Goal: Information Seeking & Learning: Learn about a topic

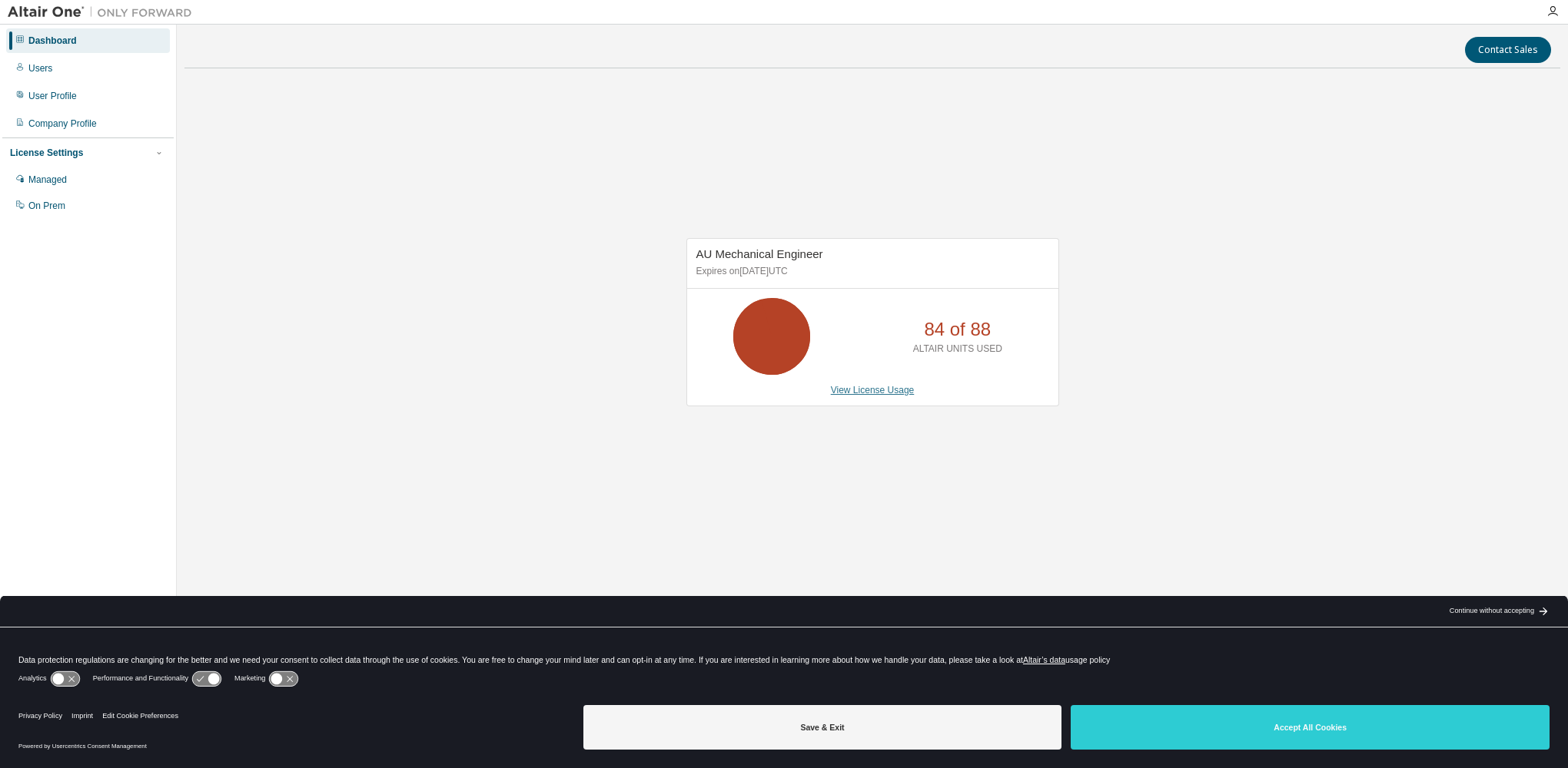
click at [864, 388] on link "View License Usage" at bounding box center [872, 389] width 83 height 11
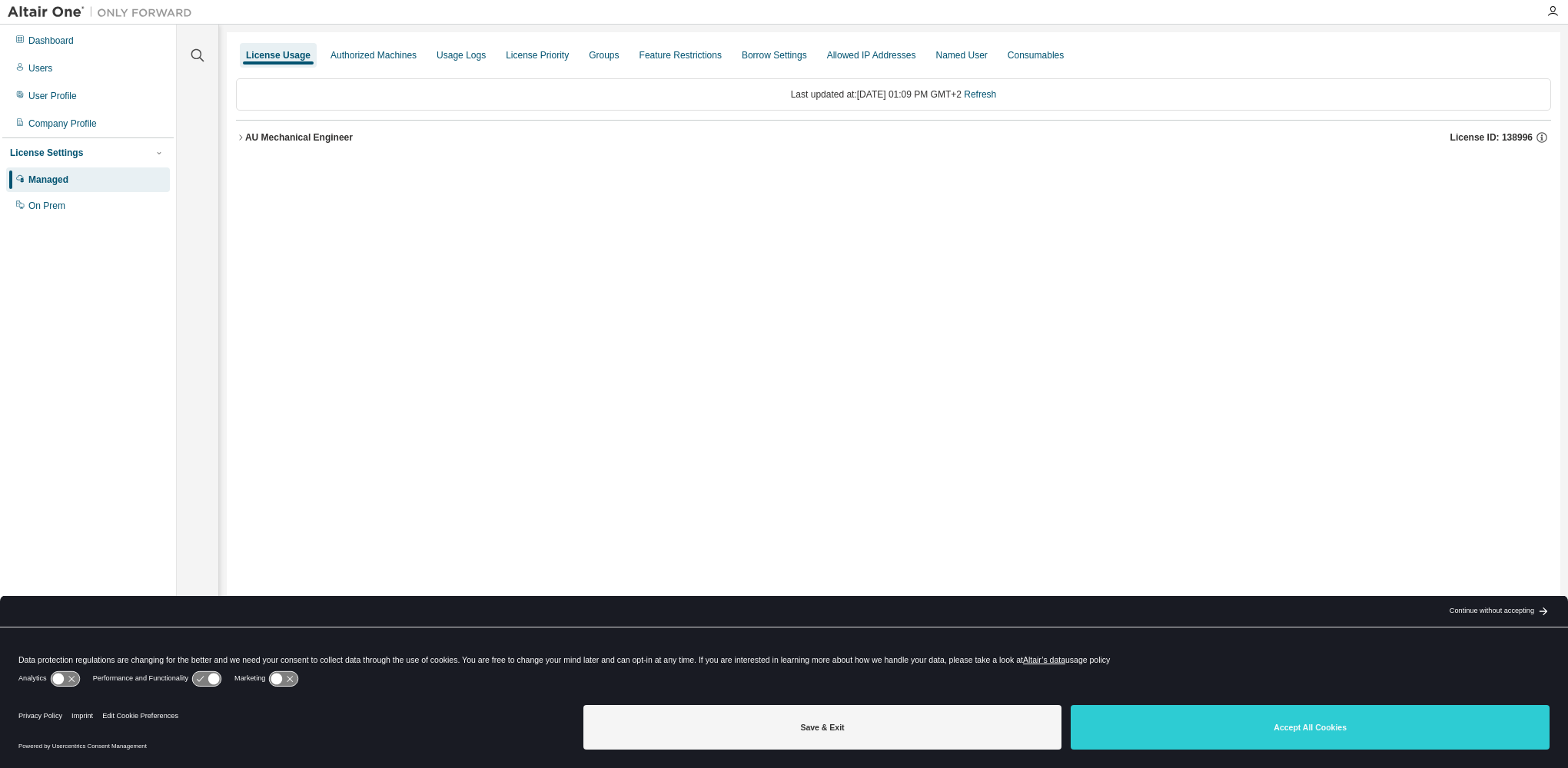
click at [240, 136] on icon "button" at bounding box center [241, 138] width 10 height 10
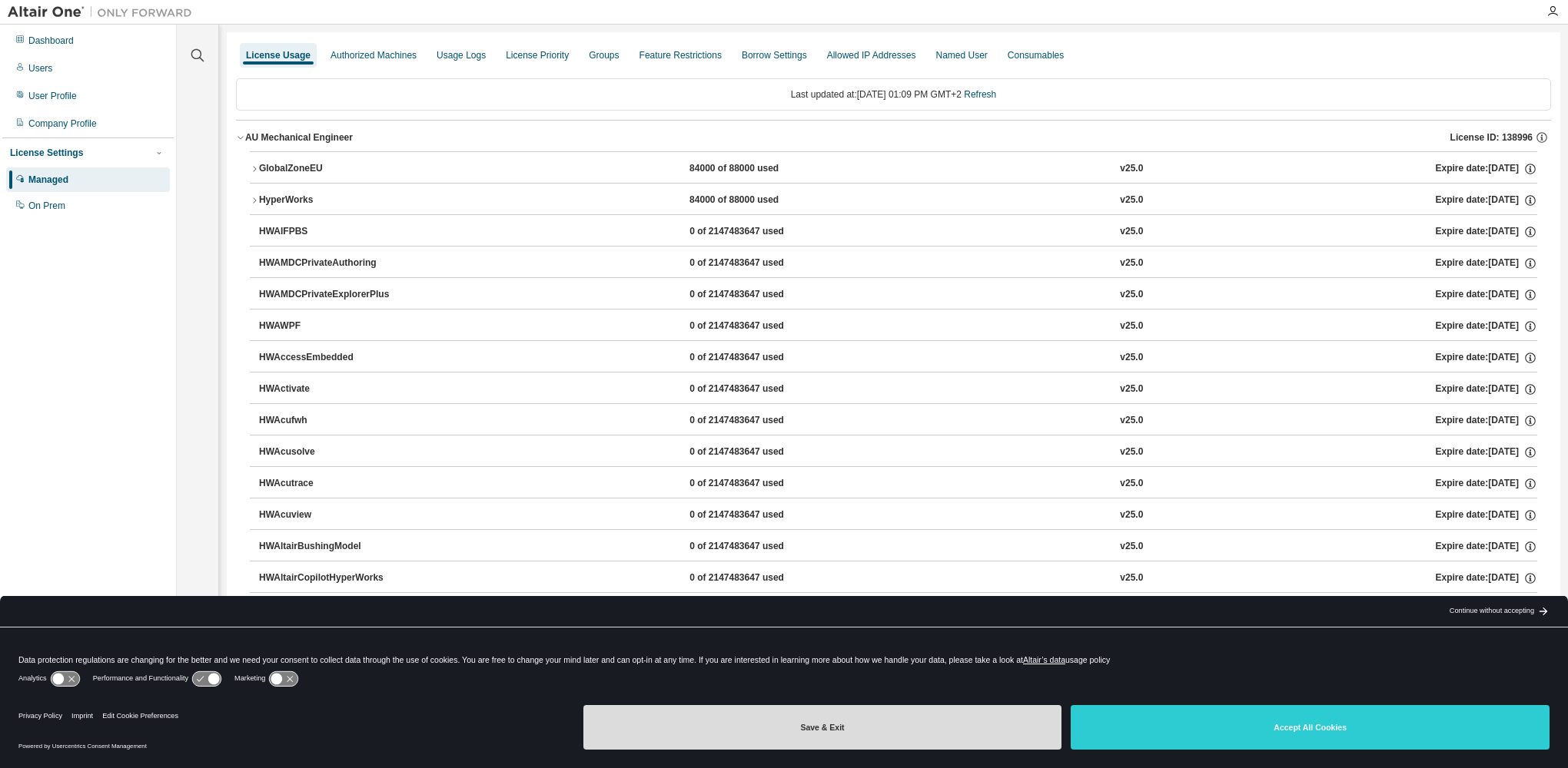
click at [866, 730] on button "Save & Exit" at bounding box center [822, 728] width 479 height 44
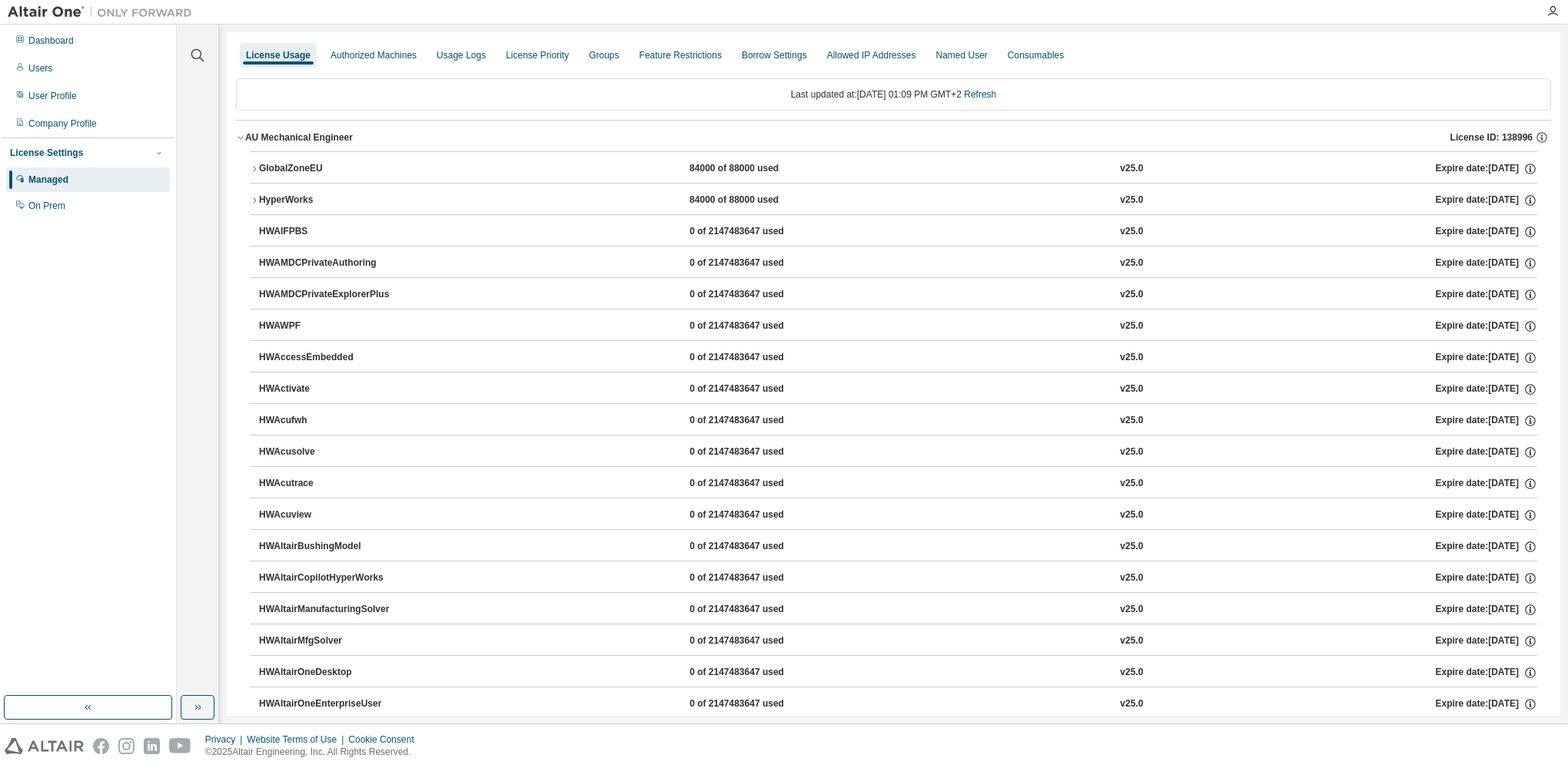
click at [259, 175] on div "GlobalZoneEU" at bounding box center [328, 169] width 138 height 13
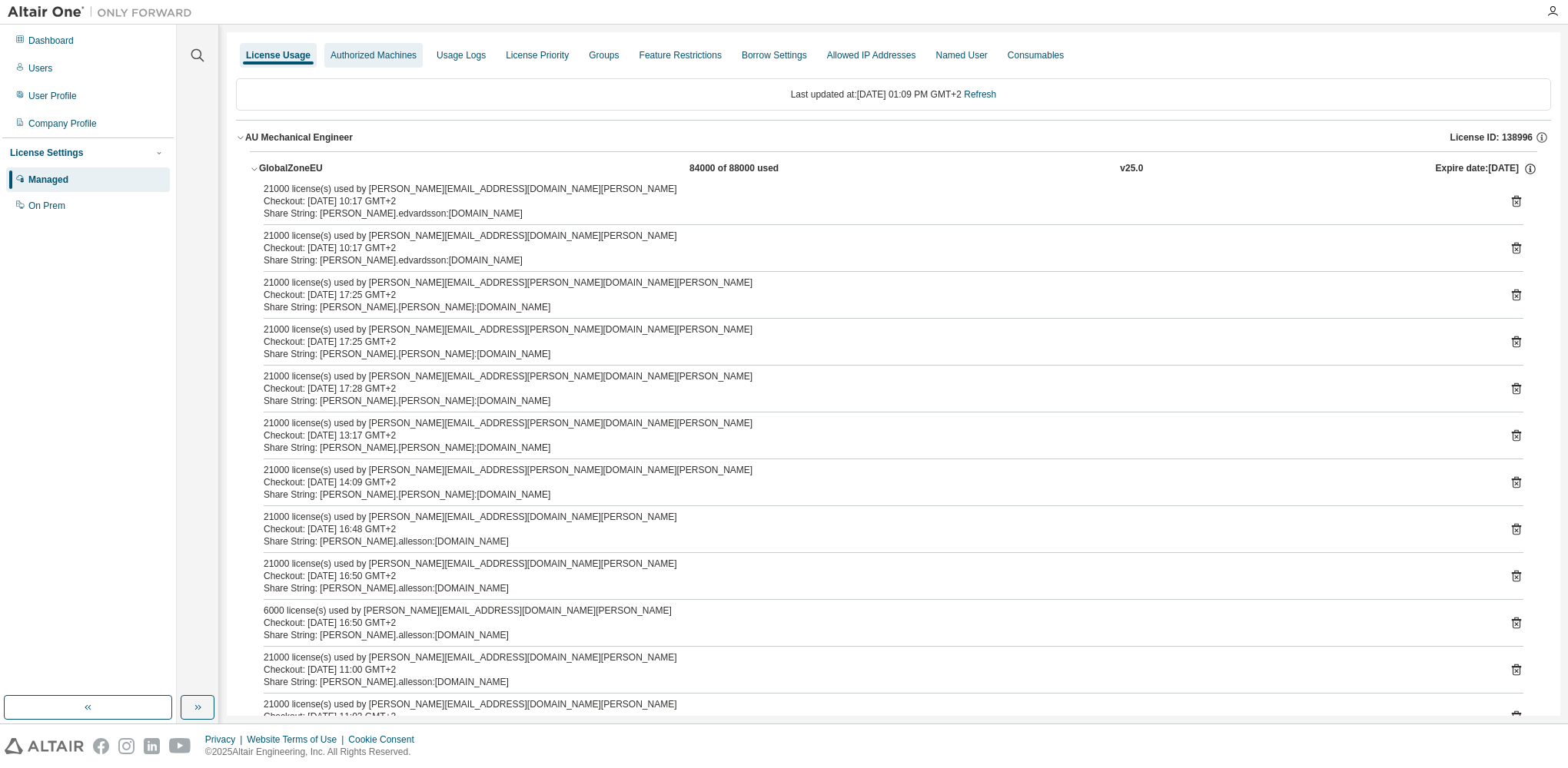
click at [371, 52] on div "Authorized Machines" at bounding box center [374, 55] width 86 height 12
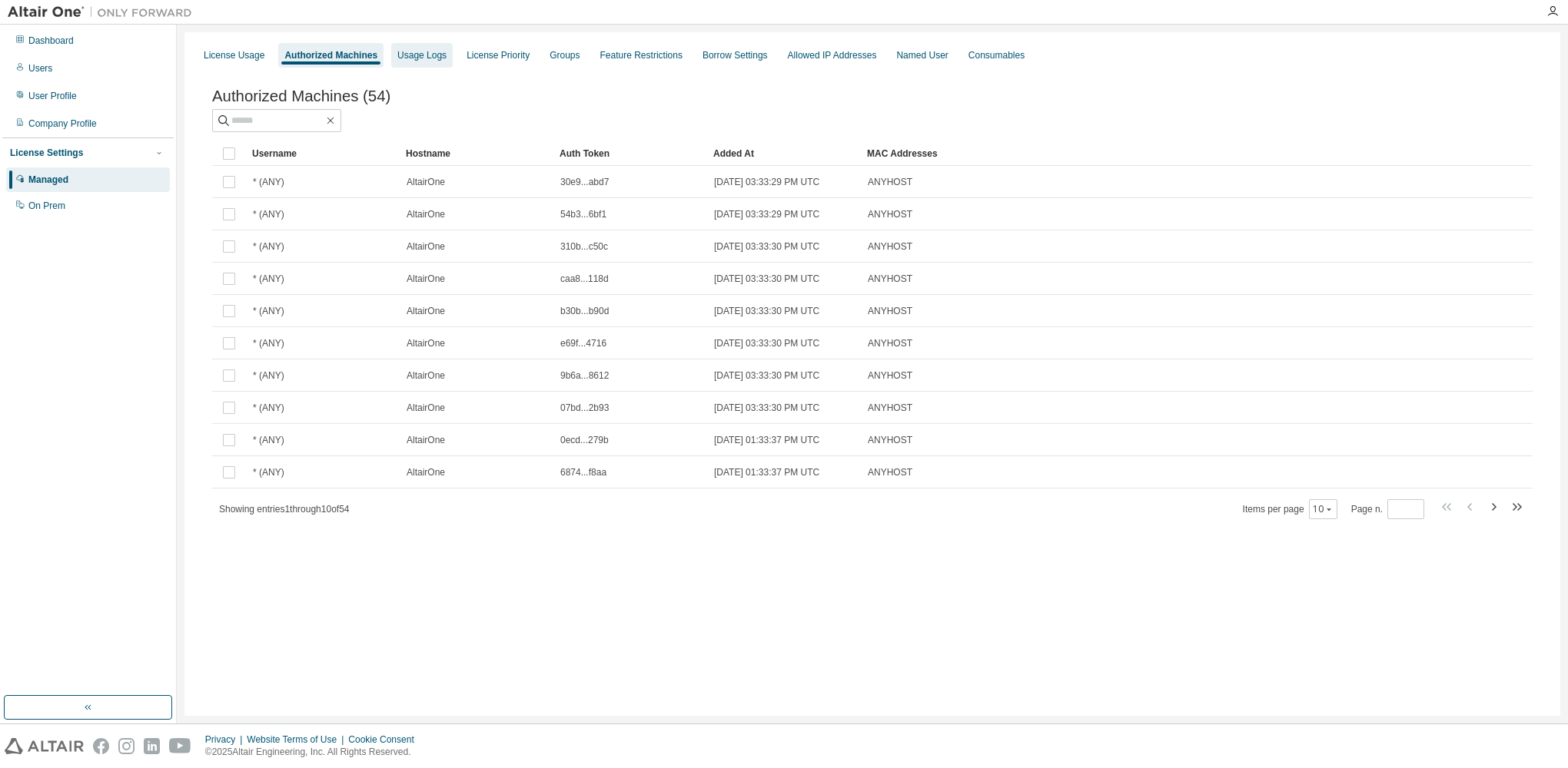
click at [405, 52] on div "Usage Logs" at bounding box center [421, 55] width 49 height 12
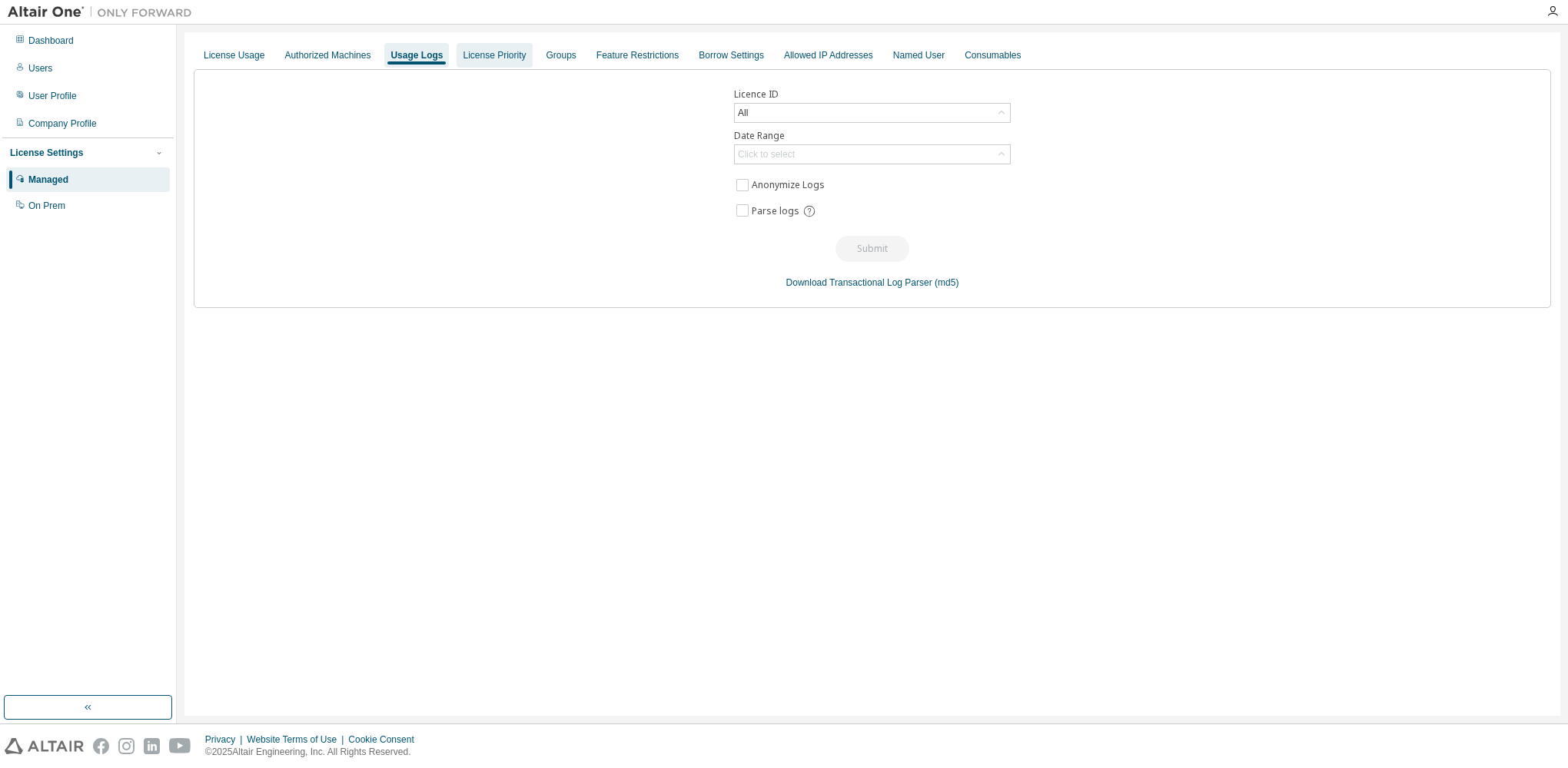
click at [504, 58] on div "License Priority" at bounding box center [494, 55] width 63 height 12
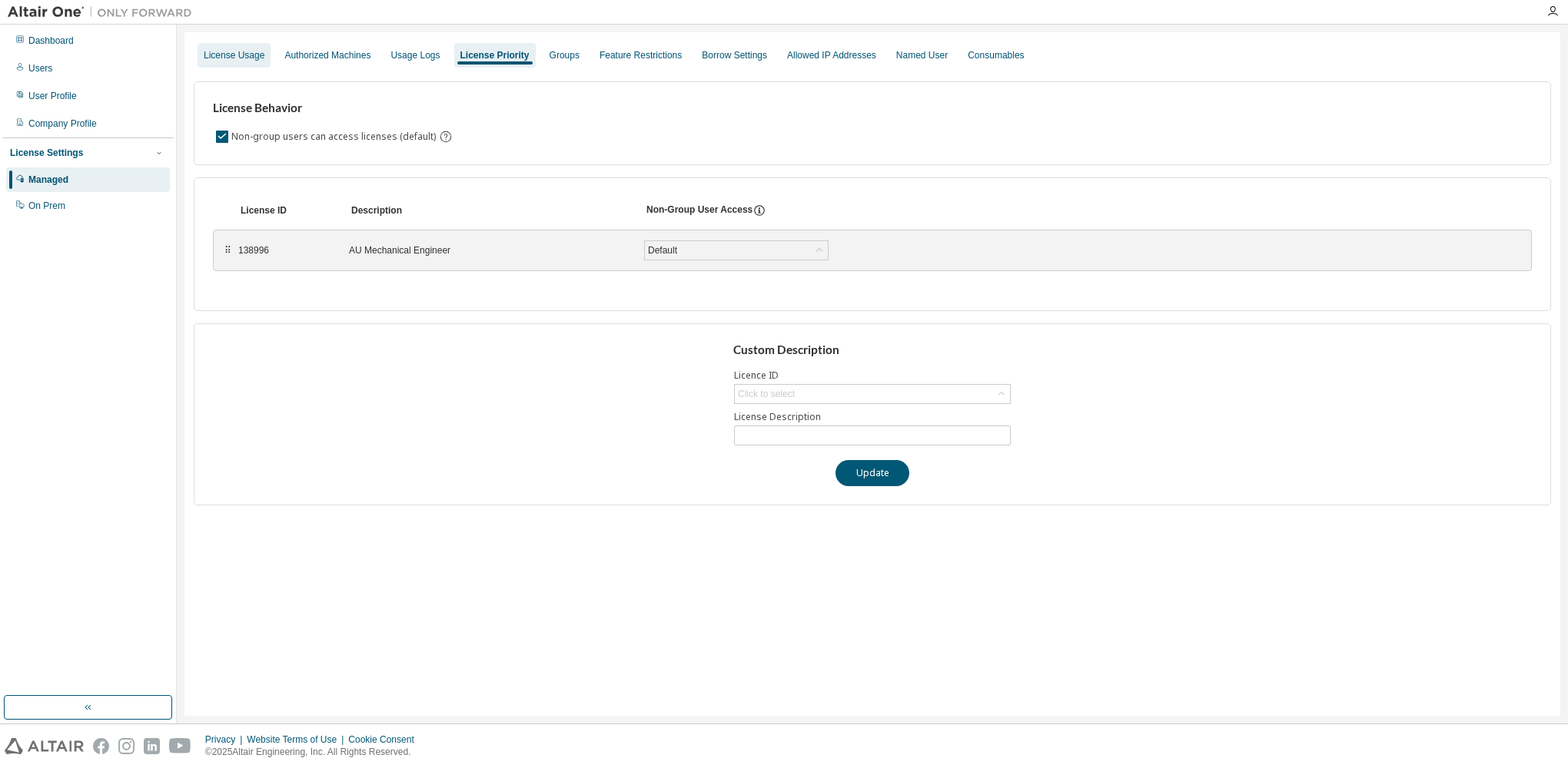
click at [248, 56] on div "License Usage" at bounding box center [233, 55] width 60 height 12
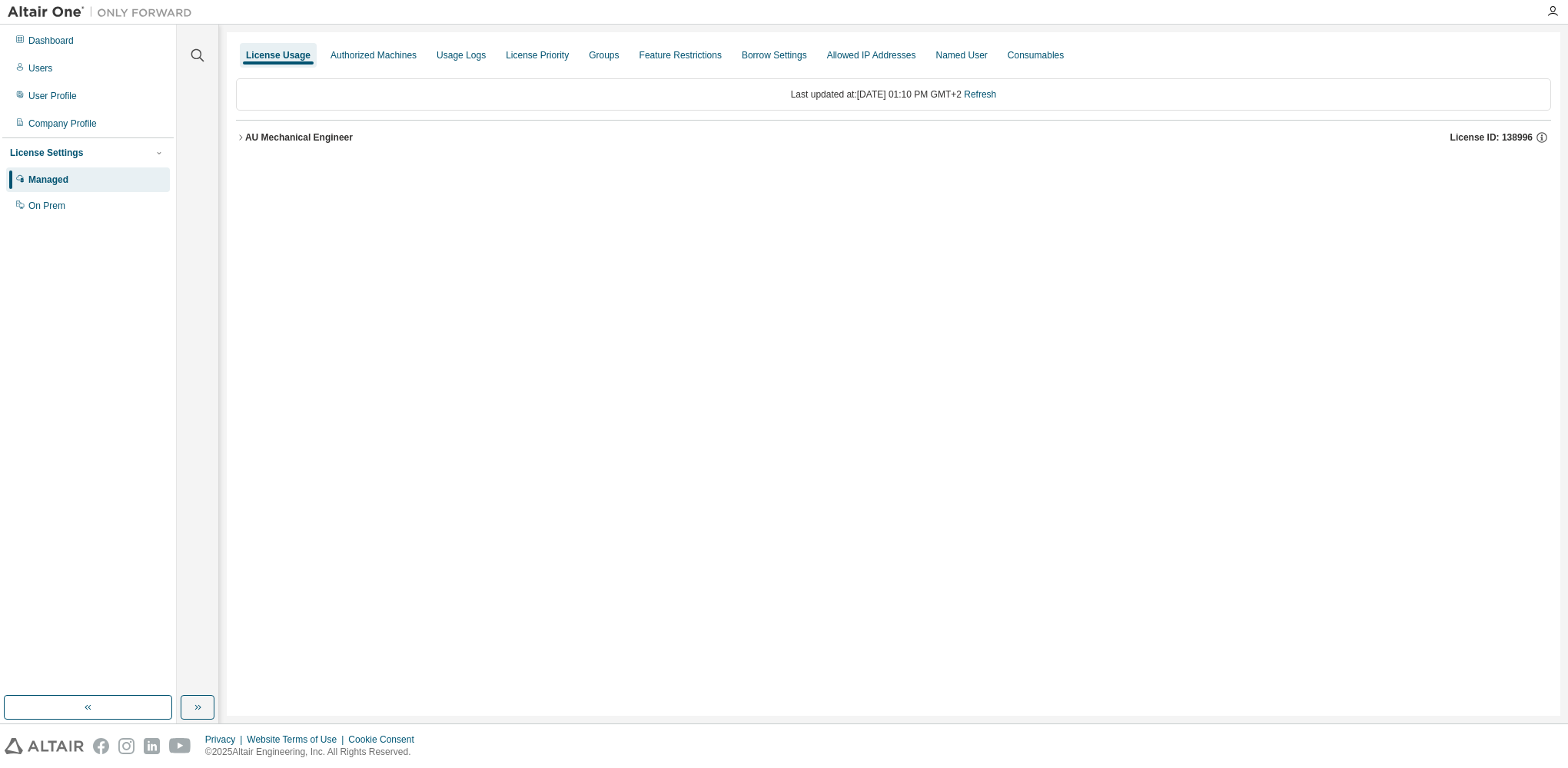
click at [272, 51] on div "License Usage" at bounding box center [277, 55] width 64 height 12
click at [67, 46] on div "Dashboard" at bounding box center [51, 40] width 45 height 12
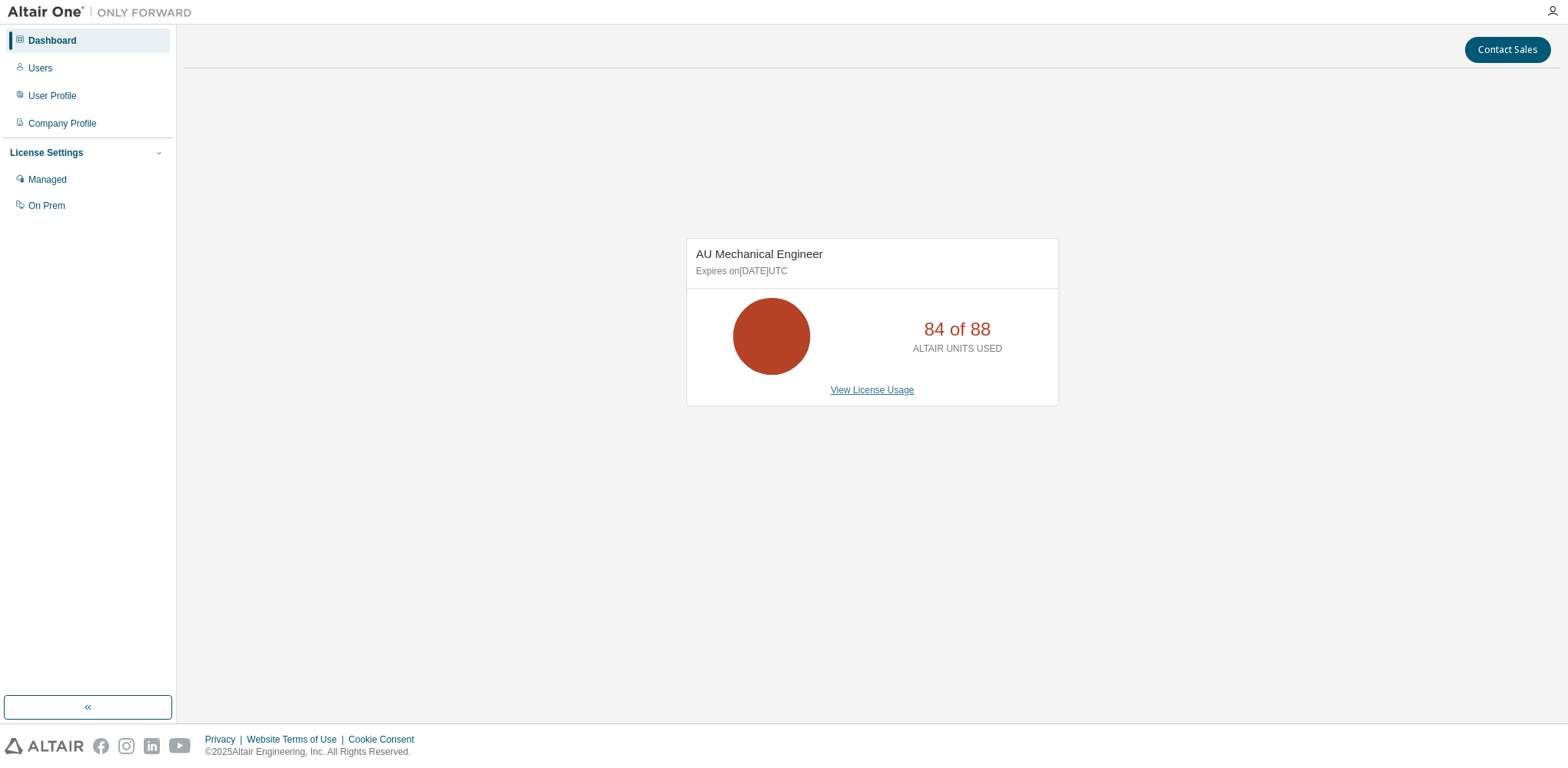
click at [887, 389] on link "View License Usage" at bounding box center [872, 389] width 83 height 11
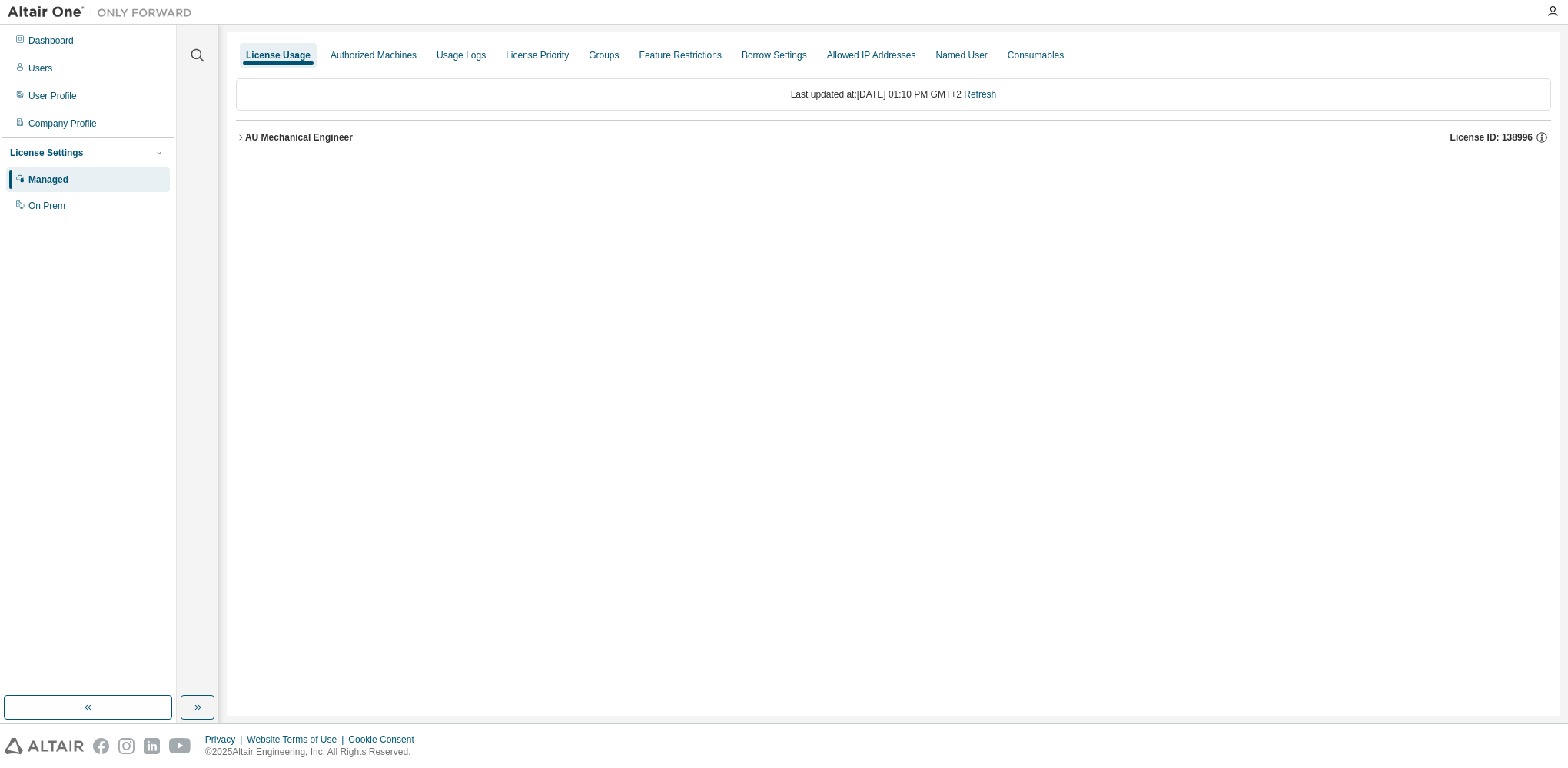
click at [246, 144] on div "AU Mechanical Engineer License ID: 138996" at bounding box center [898, 137] width 1305 height 13
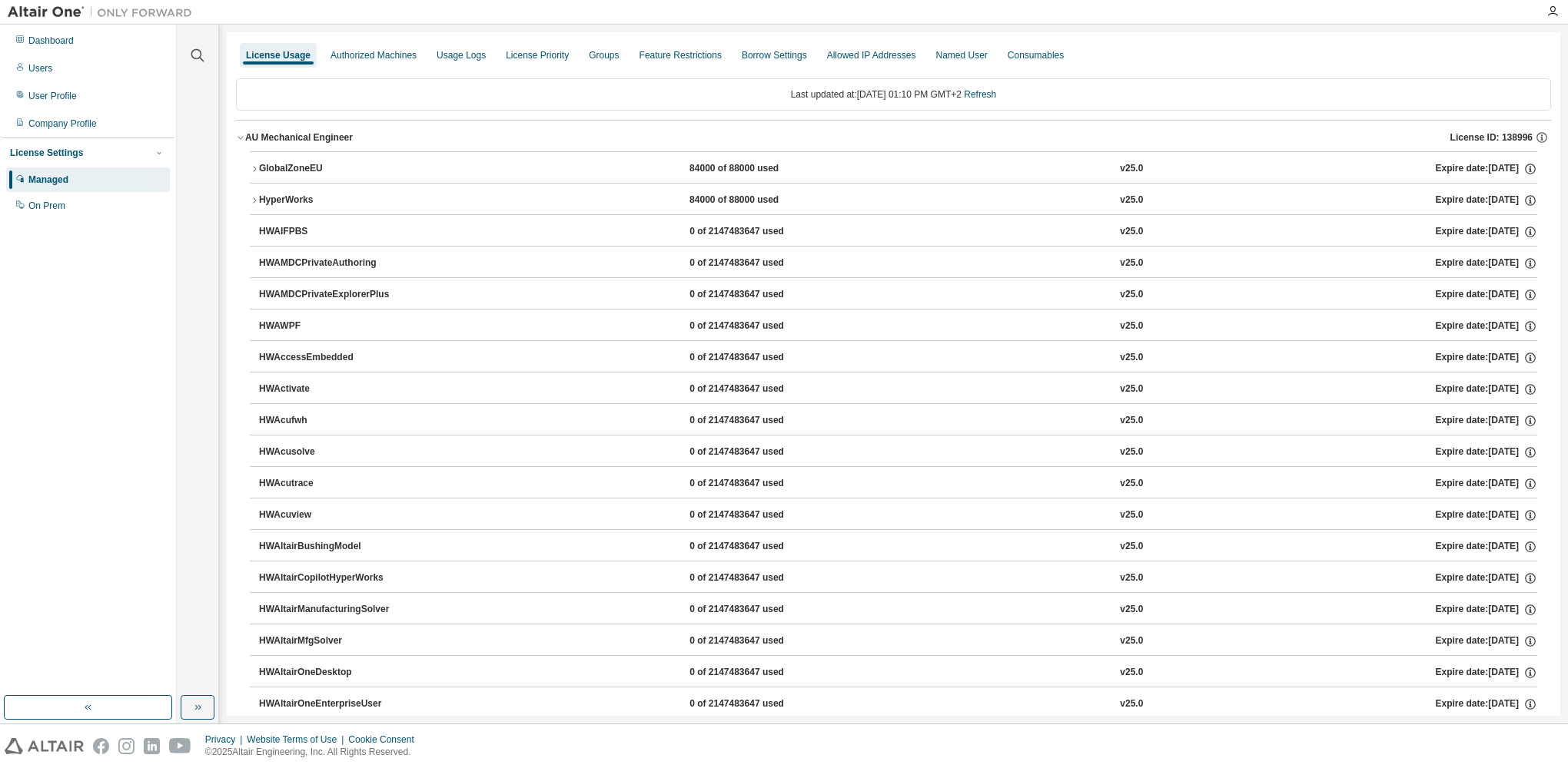
click at [251, 204] on button "HyperWorks 84000 of 88000 used v25.0 Expire date: 2027-03-06" at bounding box center [893, 199] width 1287 height 34
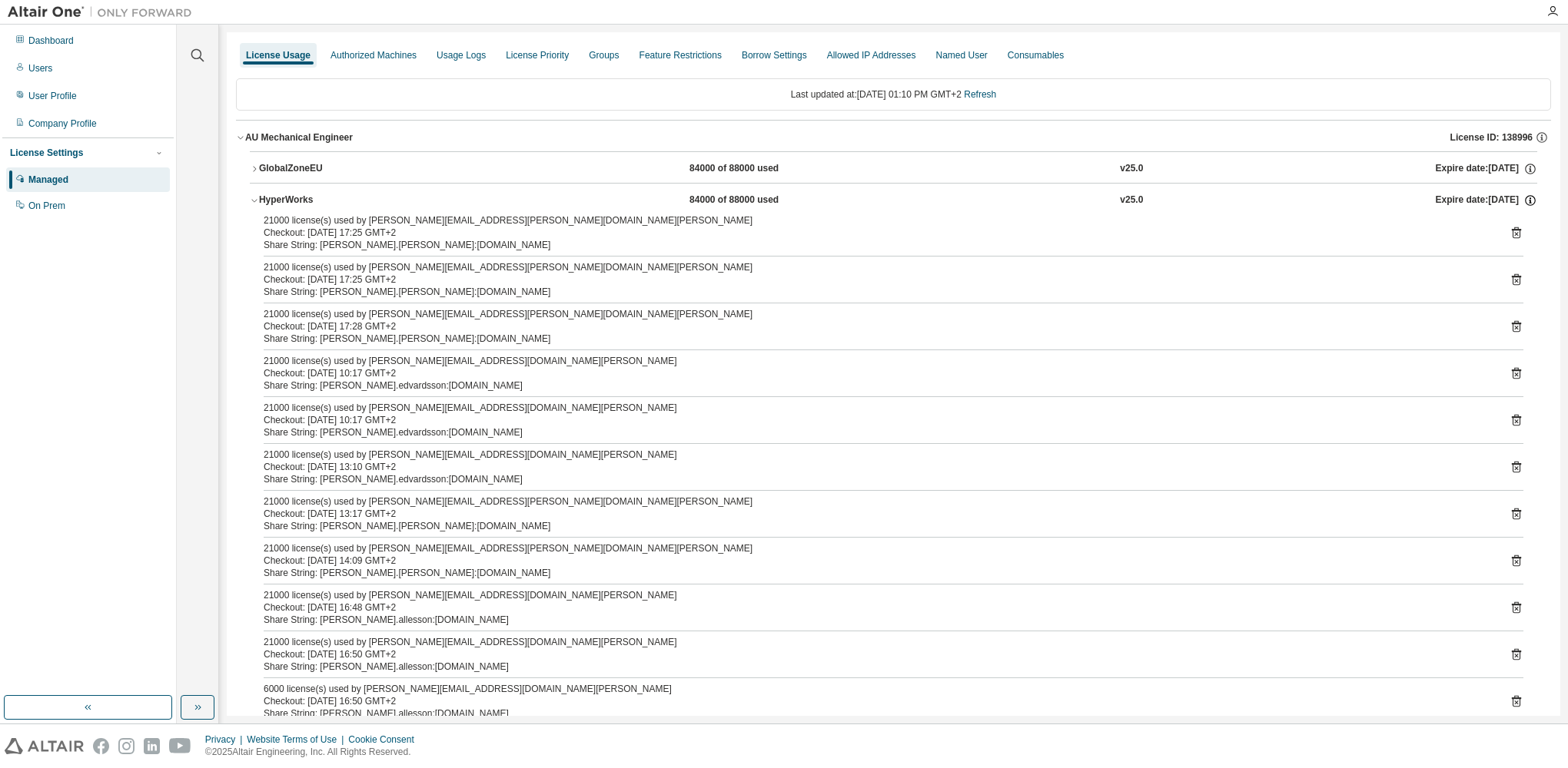
click at [1525, 199] on icon "button" at bounding box center [1530, 200] width 13 height 13
click at [1524, 199] on icon "button" at bounding box center [1530, 200] width 13 height 13
click at [249, 197] on icon "button" at bounding box center [254, 200] width 10 height 10
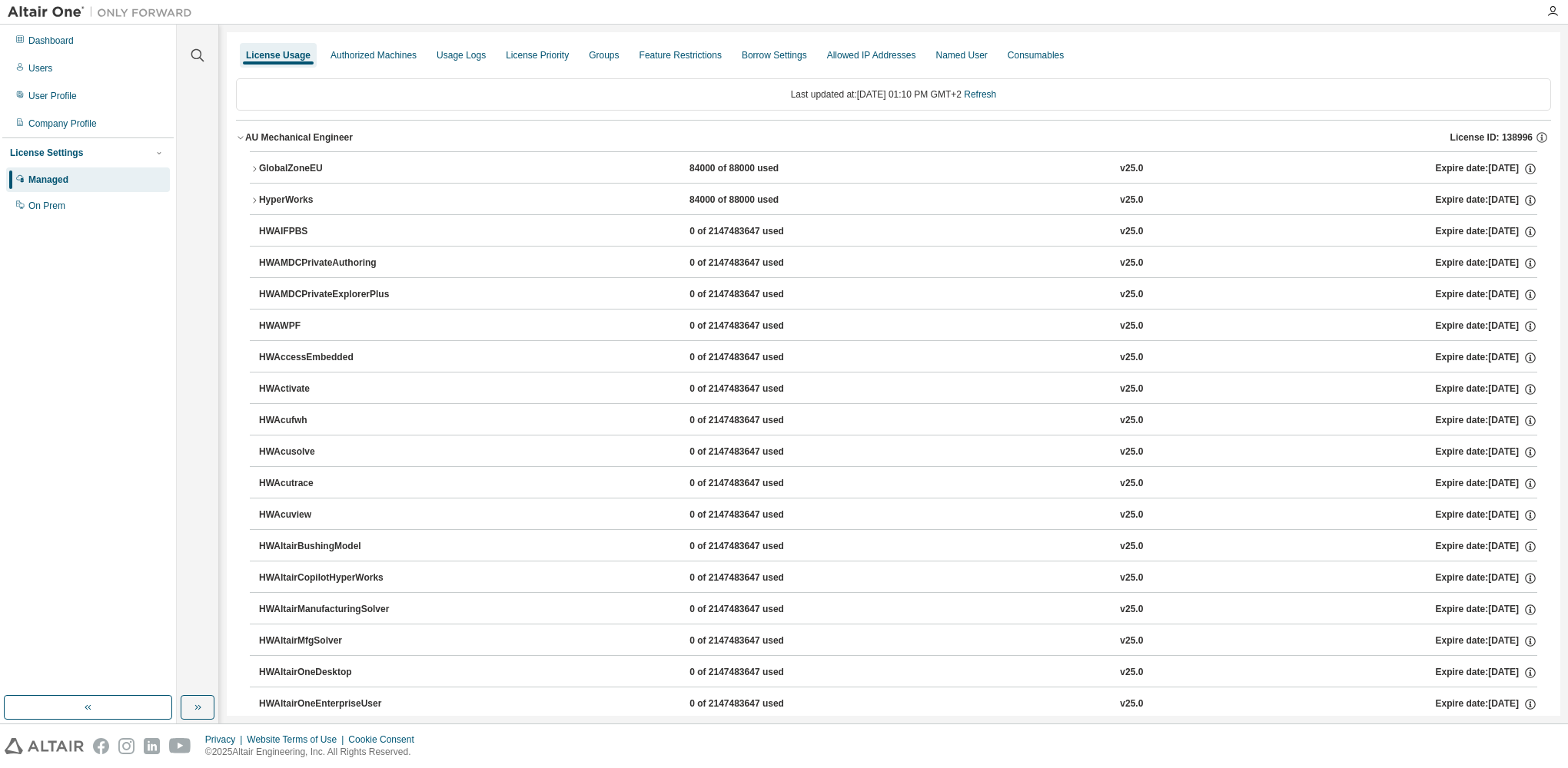
click at [252, 167] on icon "button" at bounding box center [254, 169] width 10 height 10
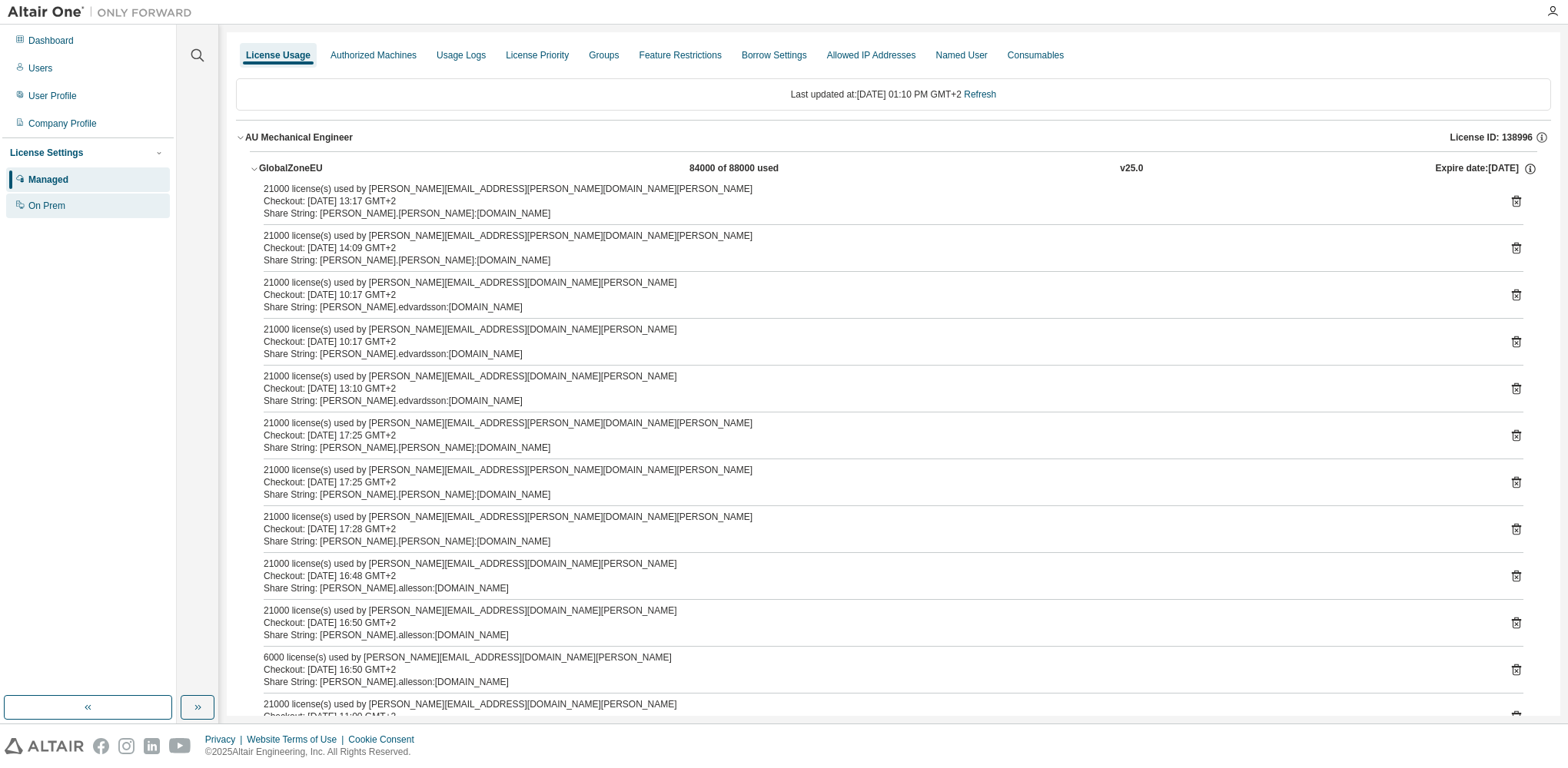
click at [86, 199] on div "On Prem" at bounding box center [87, 206] width 164 height 25
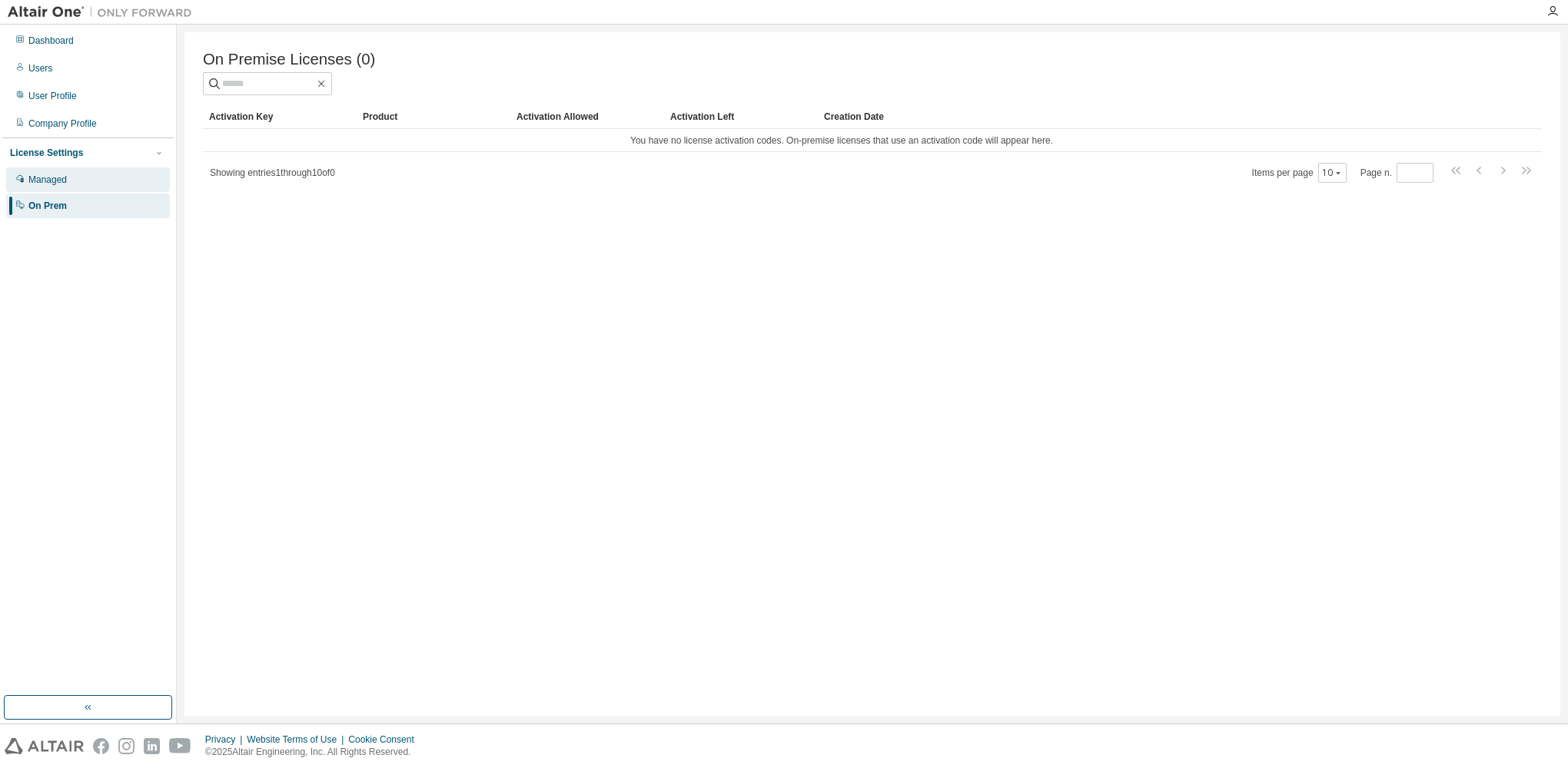
click at [91, 177] on div "Managed" at bounding box center [87, 180] width 164 height 25
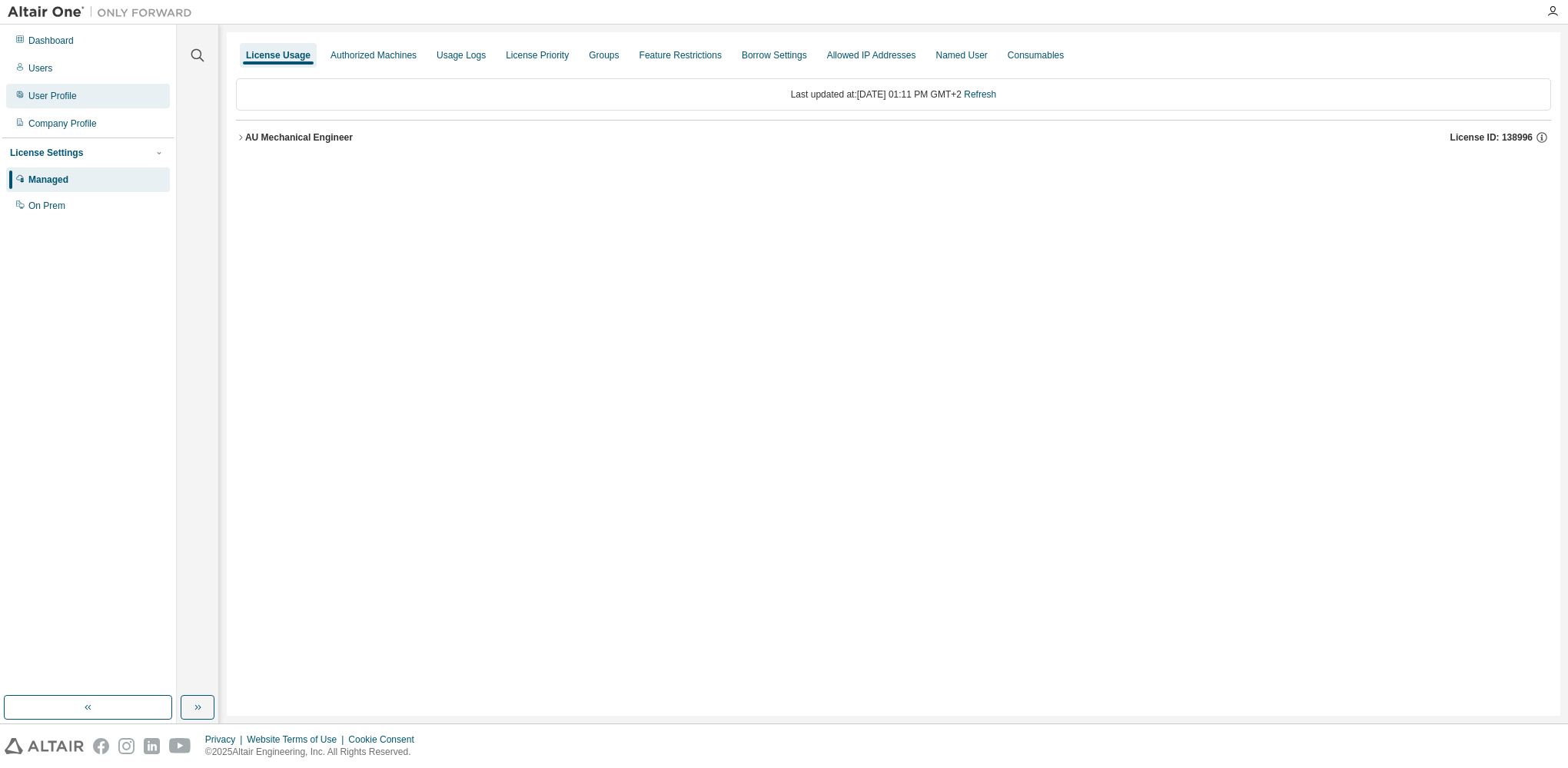
click at [62, 102] on div "User Profile" at bounding box center [53, 96] width 48 height 12
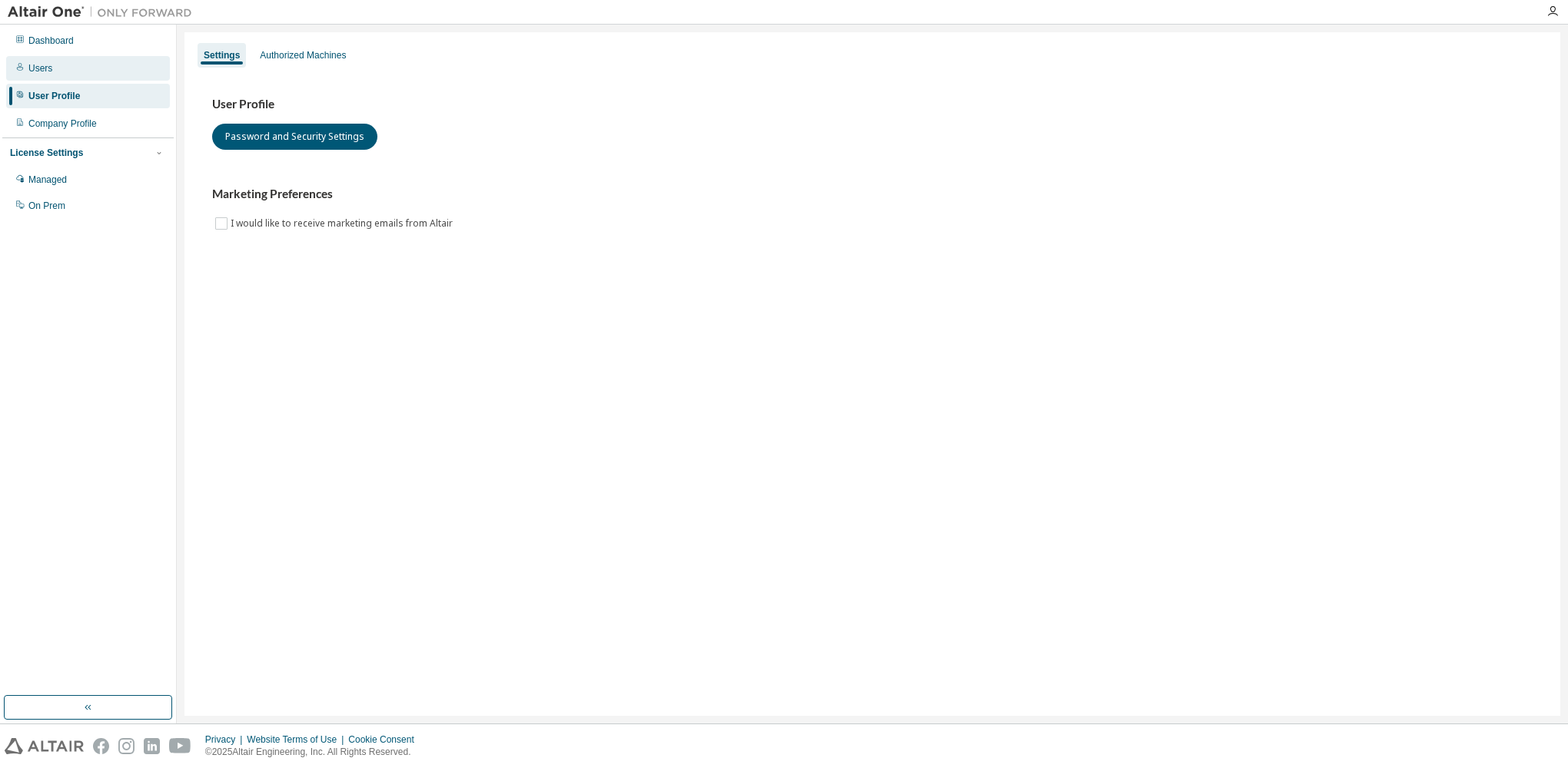
click at [29, 67] on div "Users" at bounding box center [40, 68] width 24 height 12
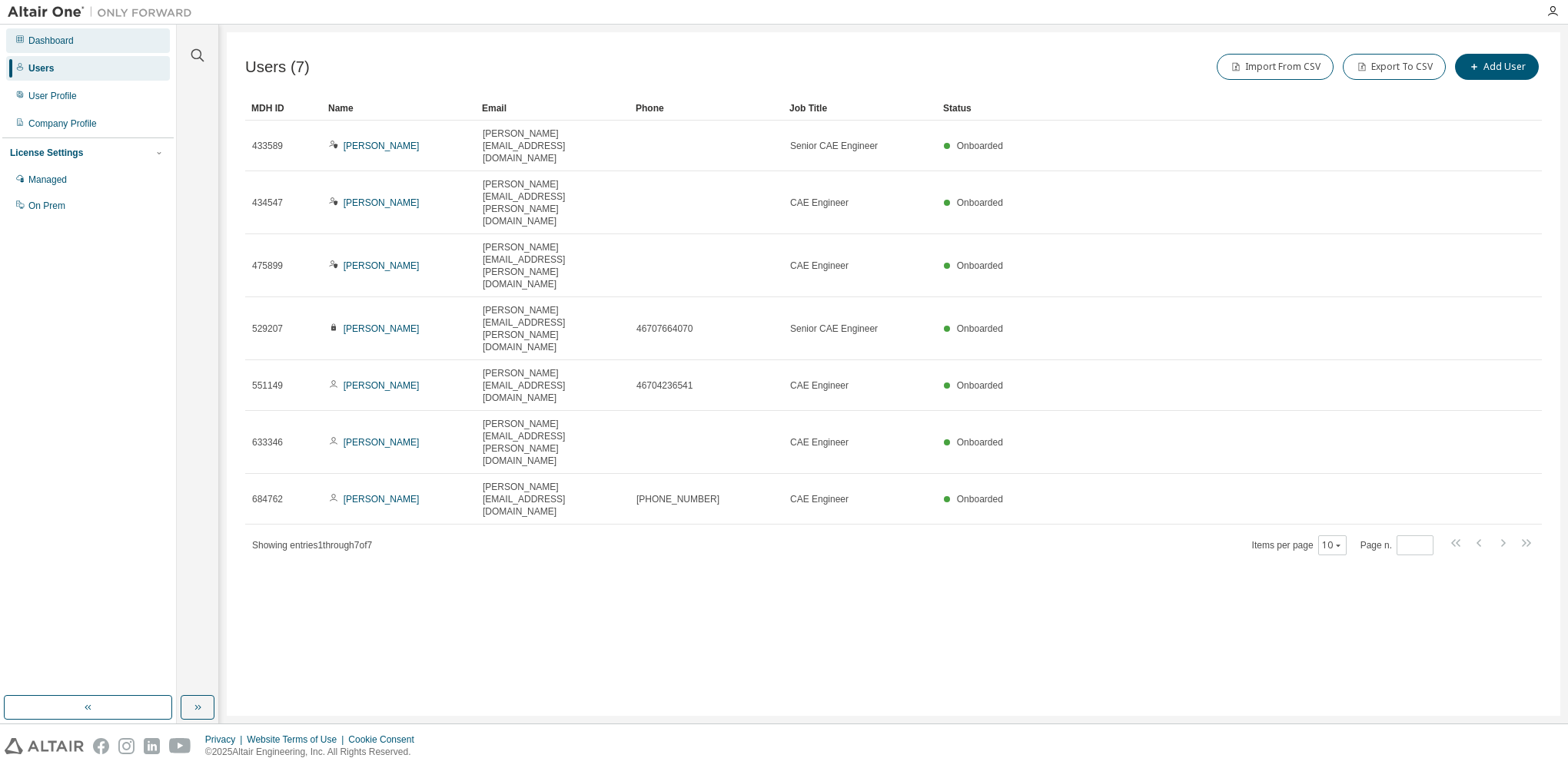
click at [83, 37] on div "Dashboard" at bounding box center [87, 41] width 164 height 25
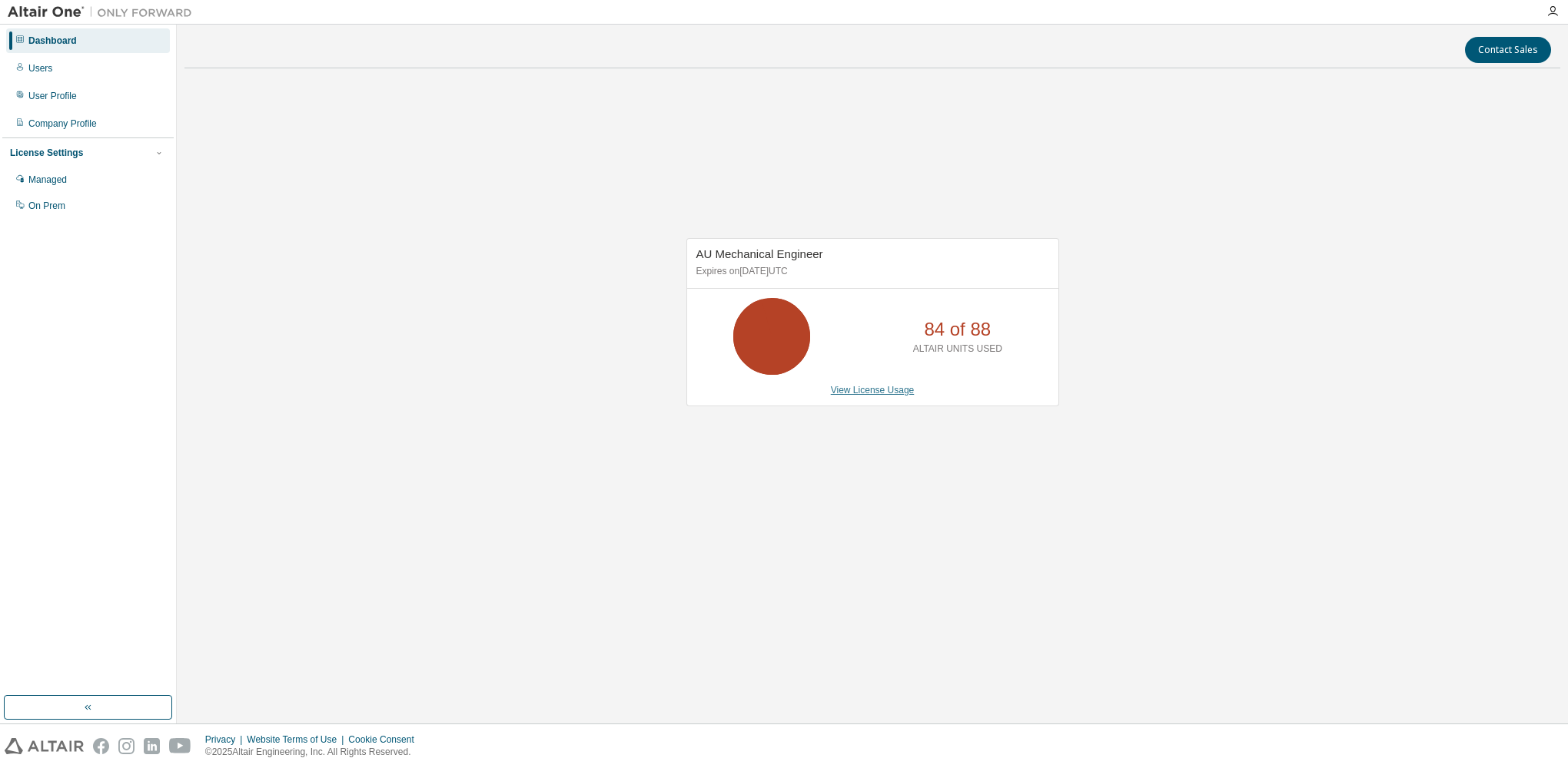
click at [891, 388] on link "View License Usage" at bounding box center [872, 389] width 83 height 11
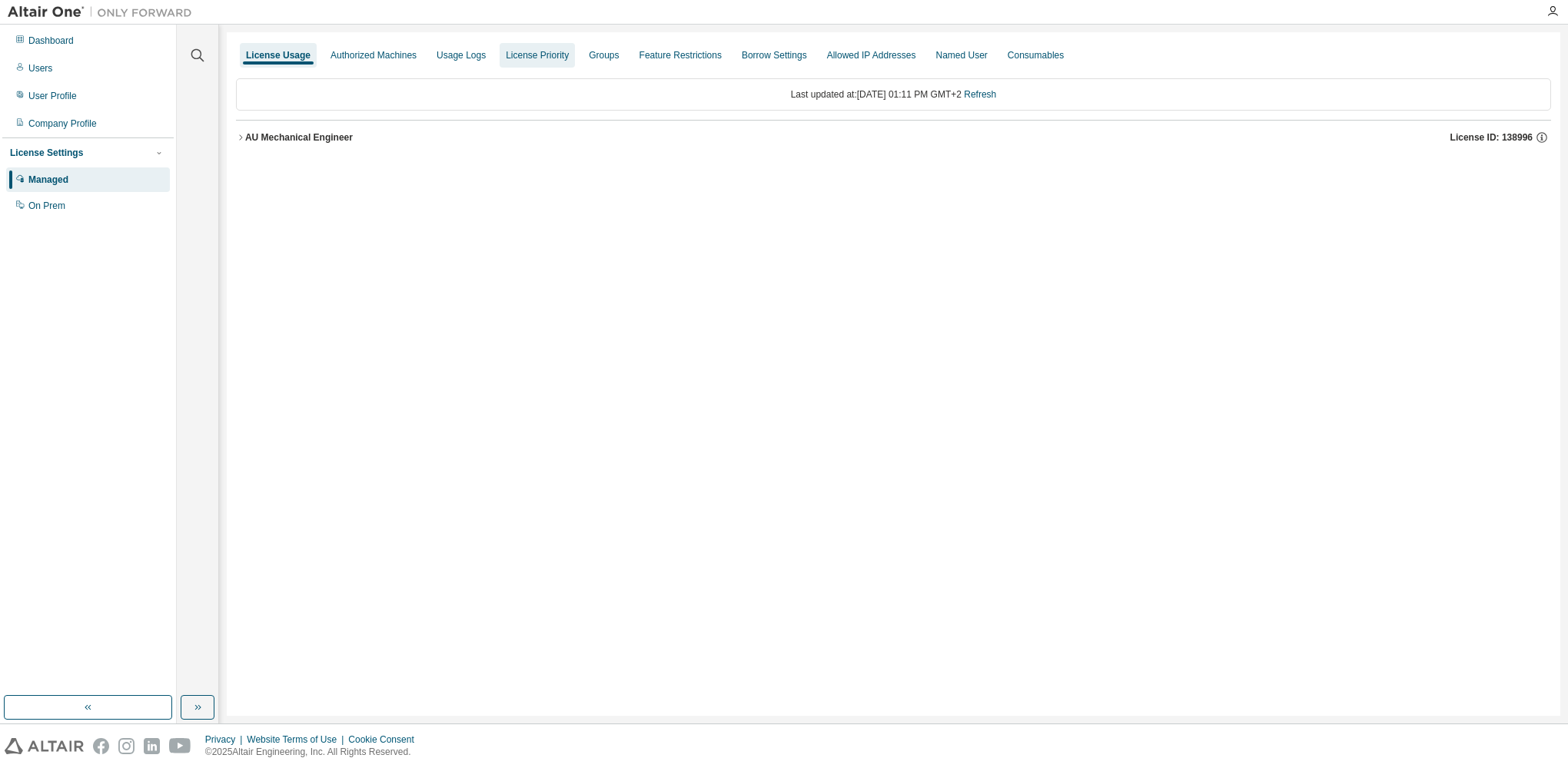
click at [520, 52] on div "License Priority" at bounding box center [537, 55] width 63 height 12
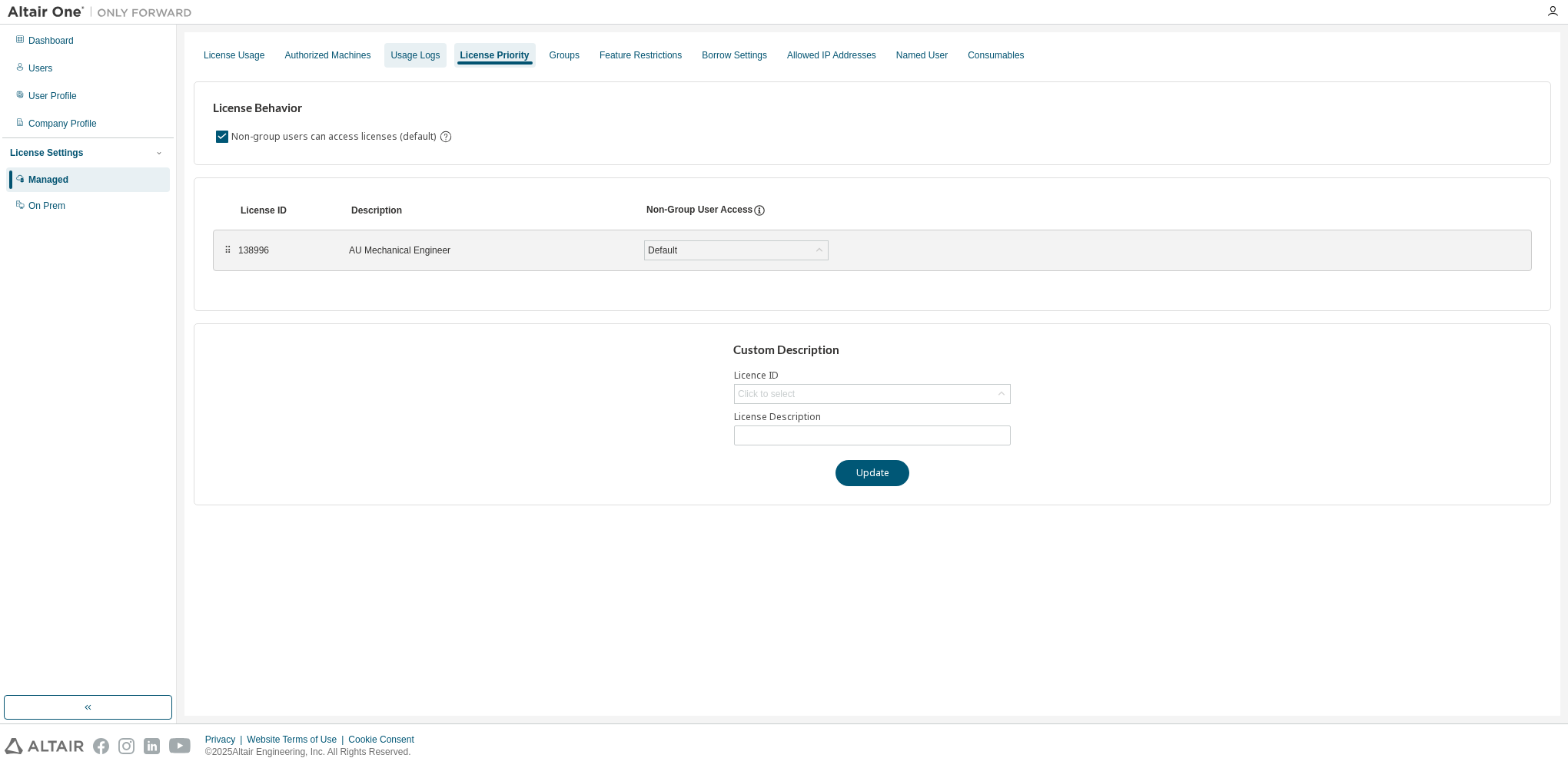
click at [409, 51] on div "Usage Logs" at bounding box center [414, 55] width 49 height 12
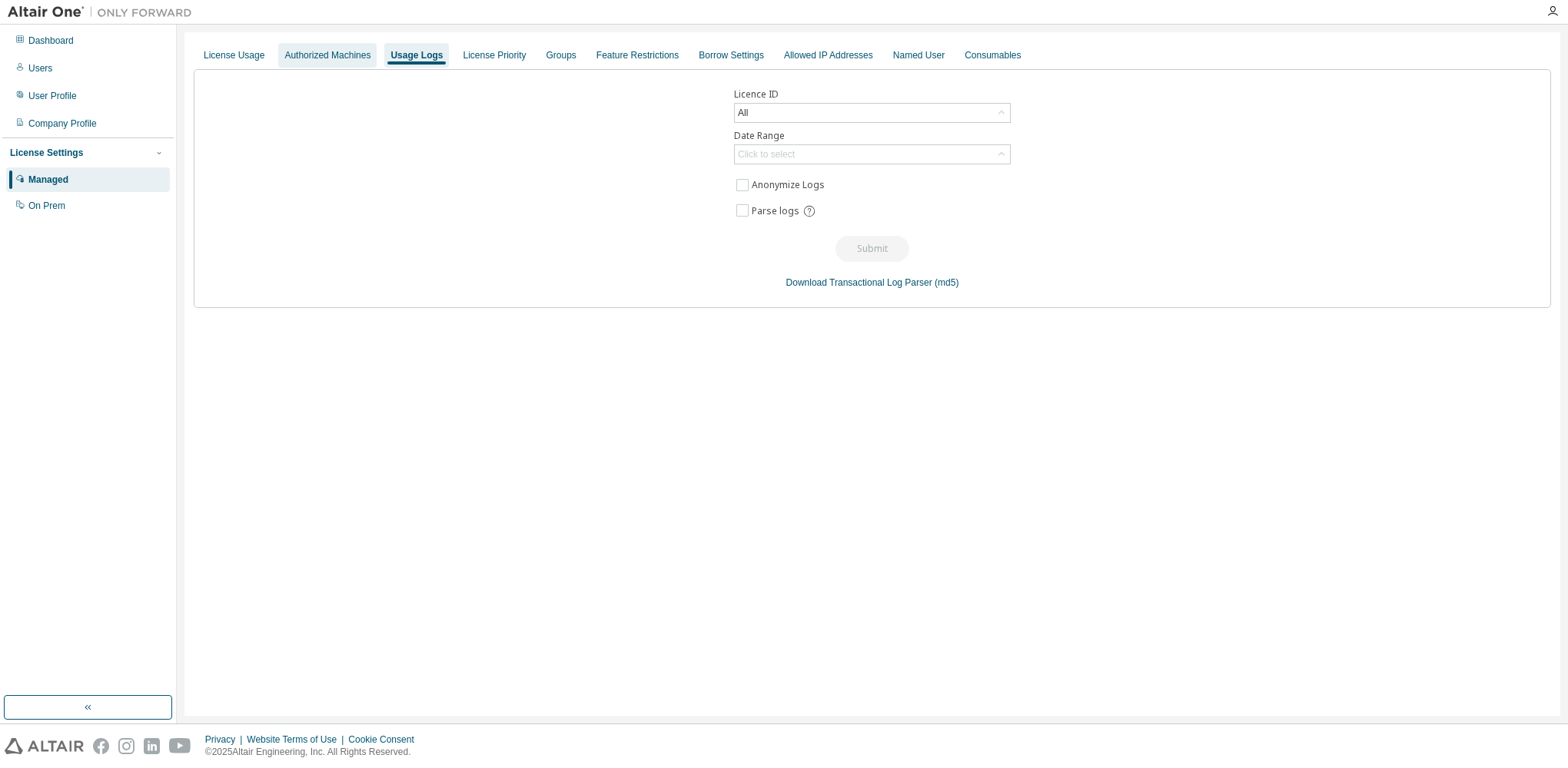
click at [300, 55] on div "Authorized Machines" at bounding box center [327, 55] width 86 height 12
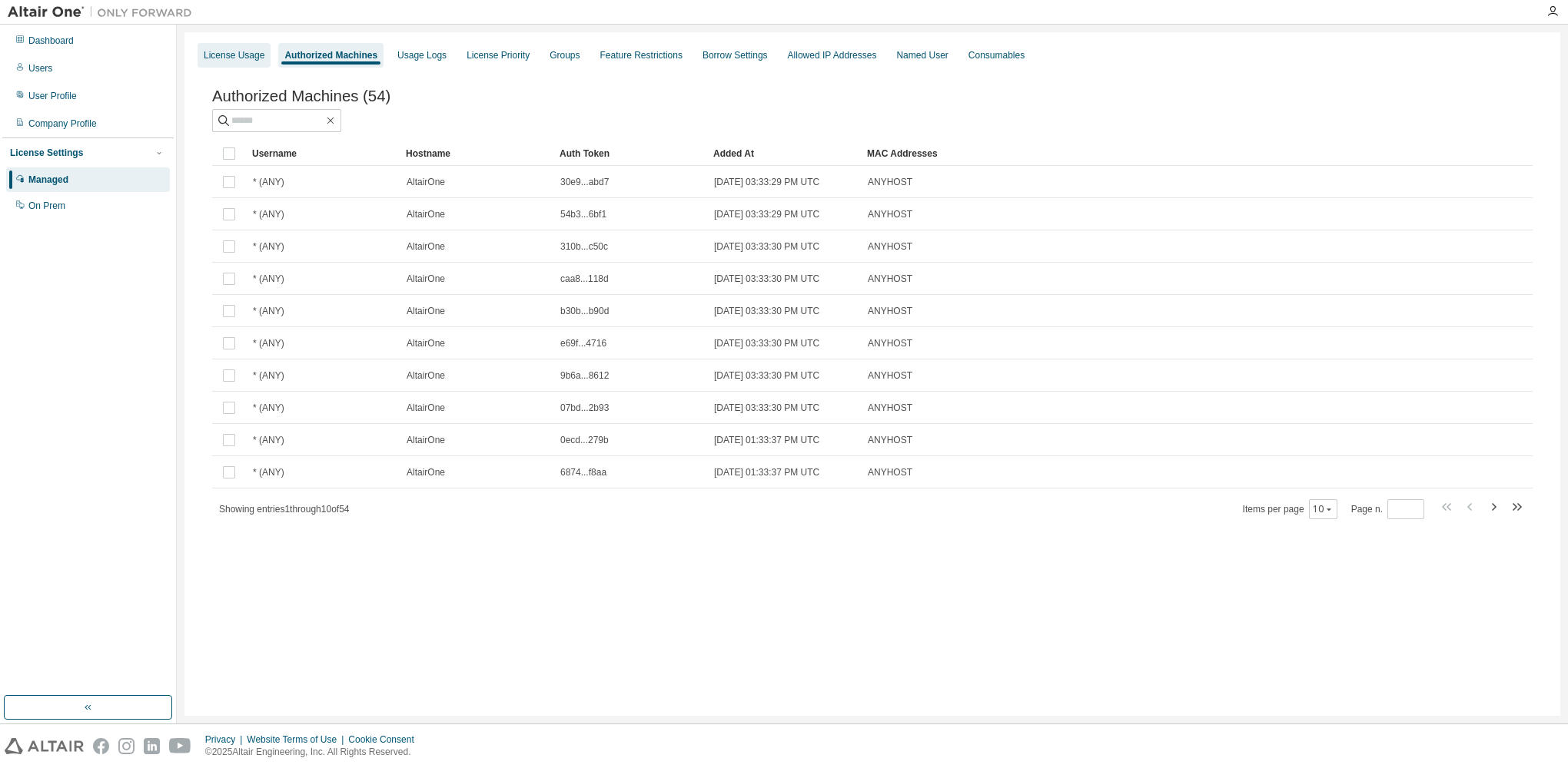
click at [209, 50] on div "License Usage" at bounding box center [233, 55] width 60 height 12
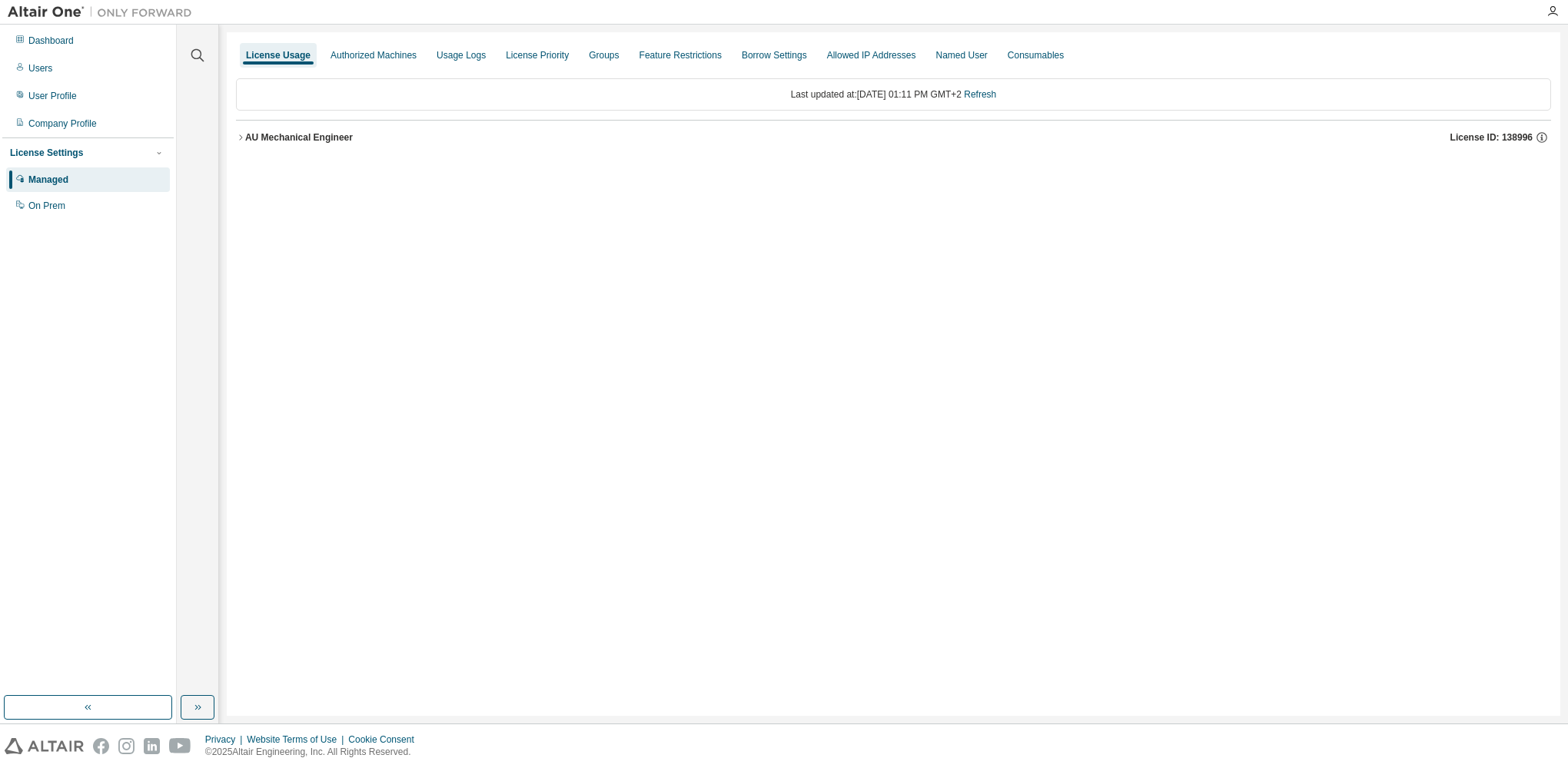
click at [258, 139] on div "AU Mechanical Engineer" at bounding box center [299, 137] width 107 height 12
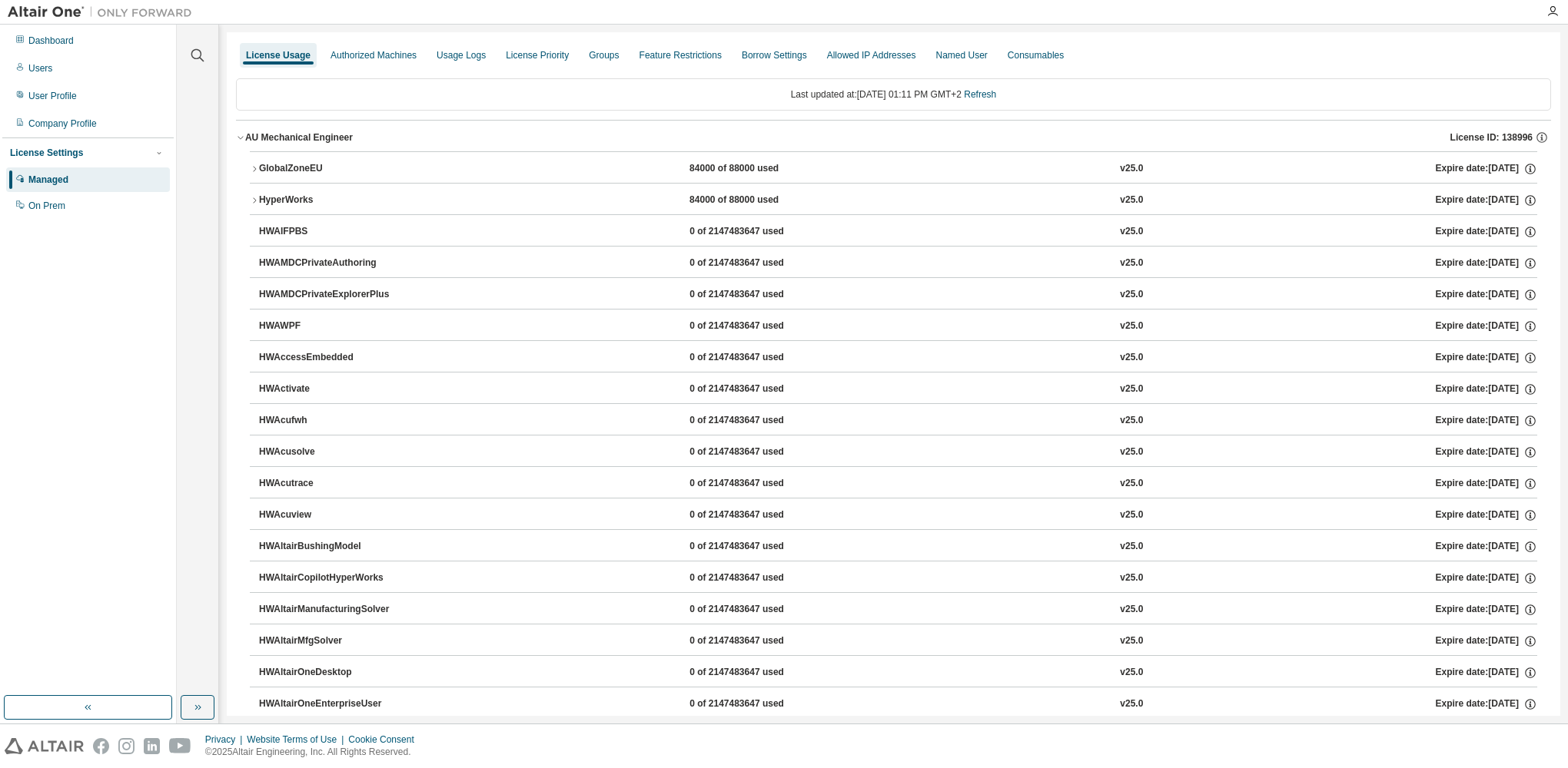
click at [251, 166] on icon "button" at bounding box center [254, 169] width 10 height 10
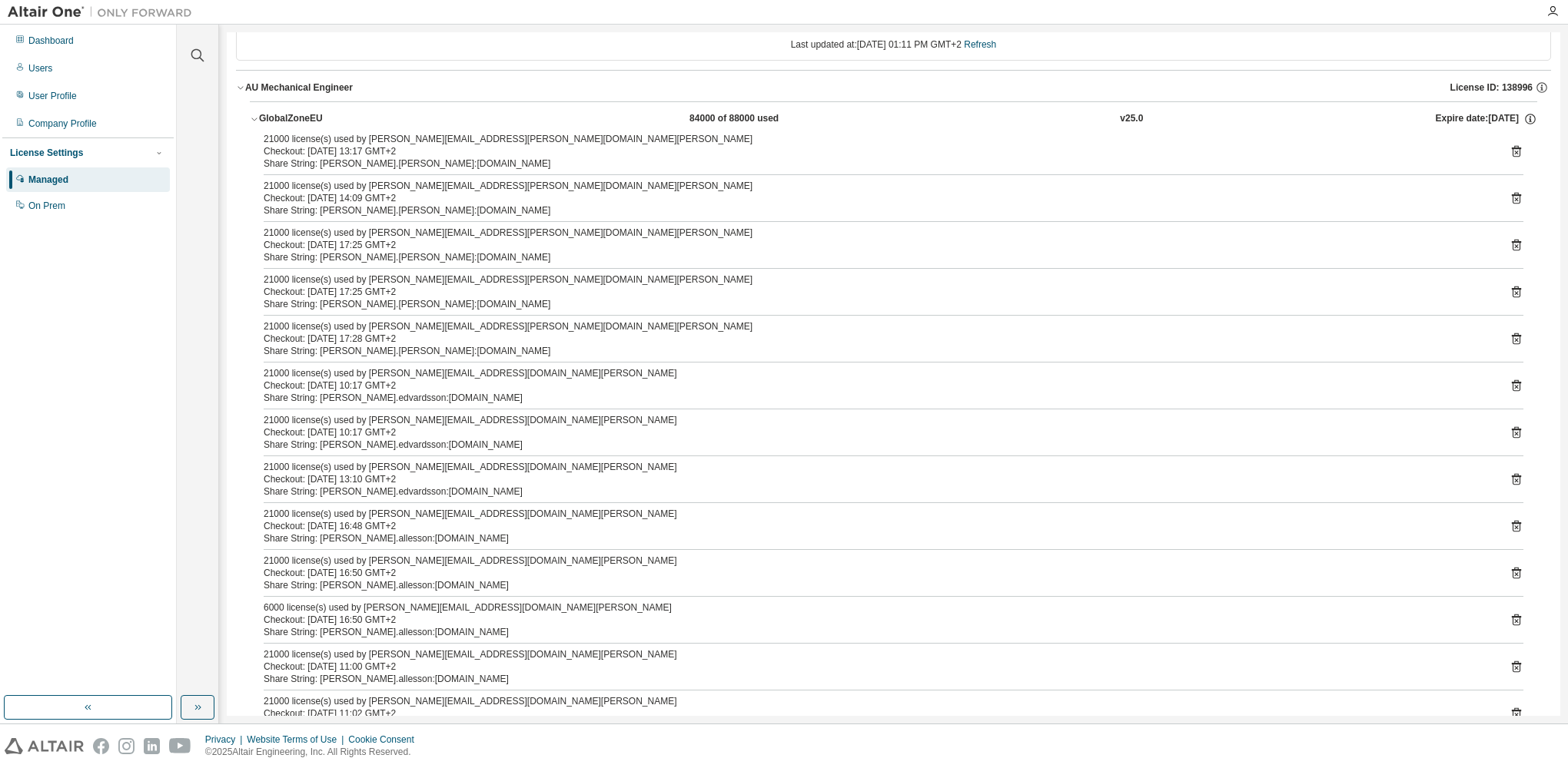
scroll to position [77, 0]
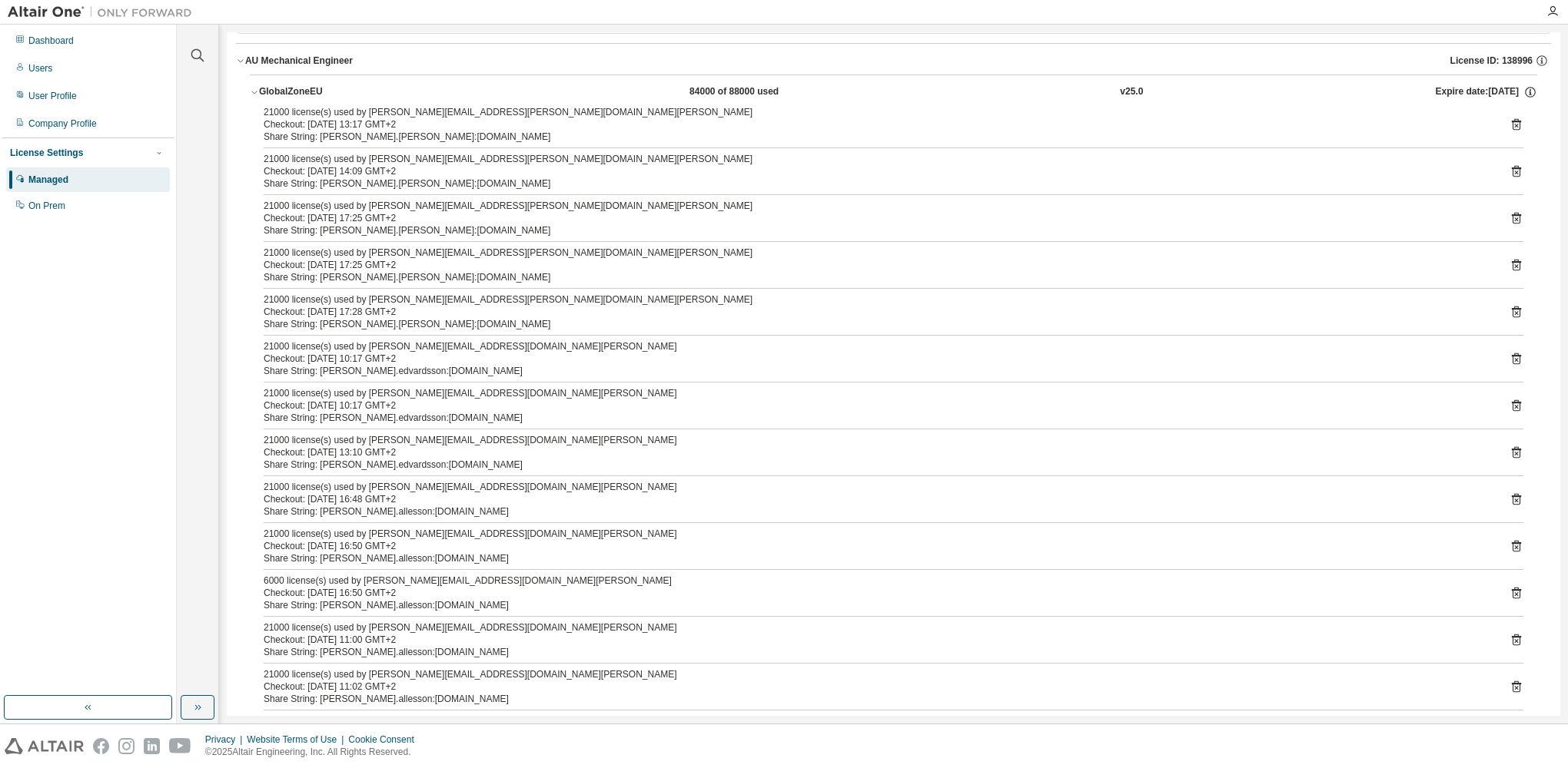
click at [270, 114] on div "21000 license(s) used by louise.lundblad@clusterserver.in.shl-group.com" at bounding box center [875, 112] width 1223 height 12
drag, startPoint x: 270, startPoint y: 114, endPoint x: 392, endPoint y: 137, distance: 124.1
click at [392, 137] on div "Share String: louise.lundblad:clusterserver.in.shl-group.com" at bounding box center [875, 136] width 1223 height 12
click at [381, 138] on div "Share String: louise.lundblad:clusterserver.in.shl-group.com" at bounding box center [875, 136] width 1223 height 12
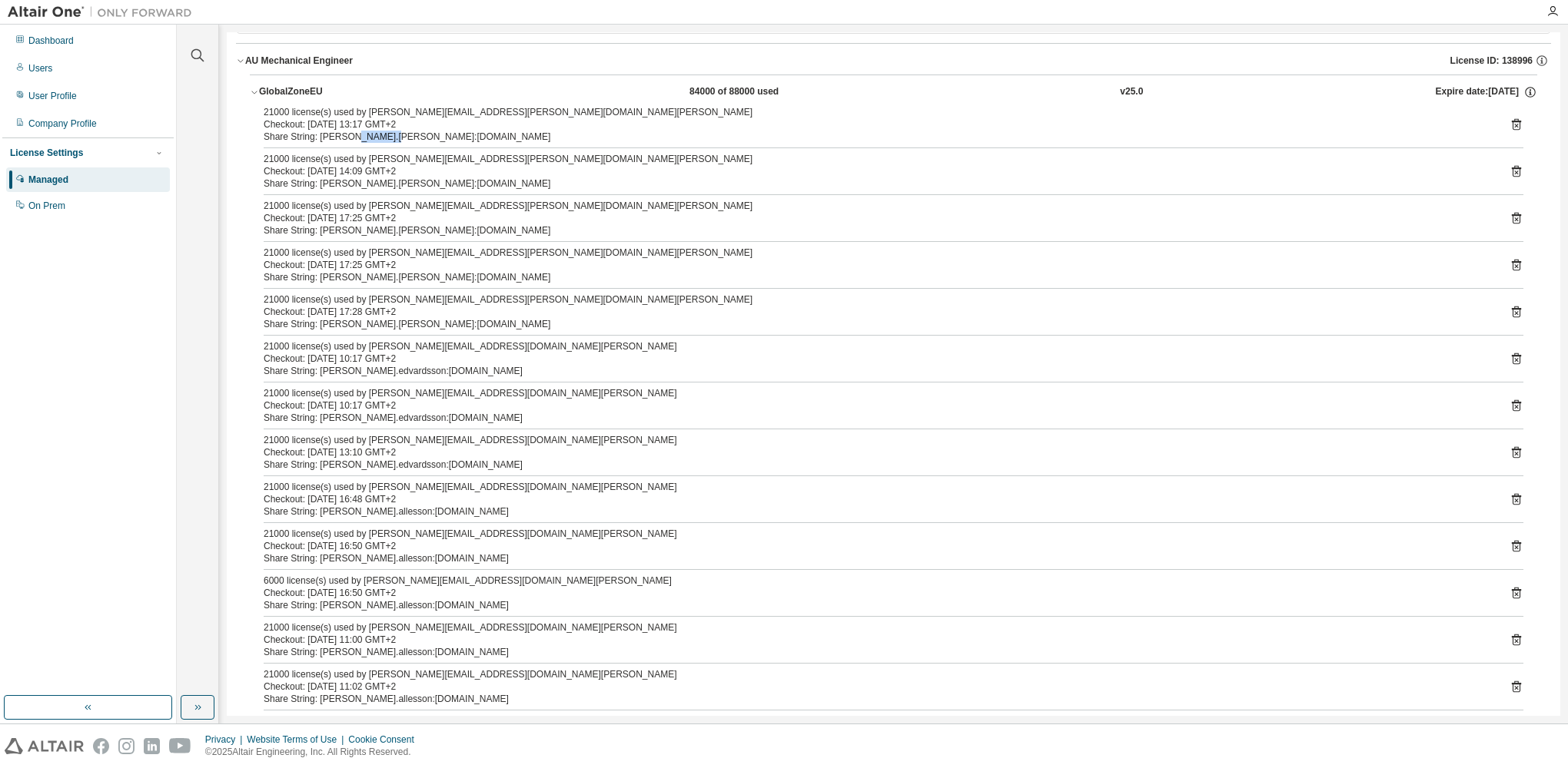
click at [381, 138] on div "Share String: louise.lundblad:clusterserver.in.shl-group.com" at bounding box center [875, 136] width 1223 height 12
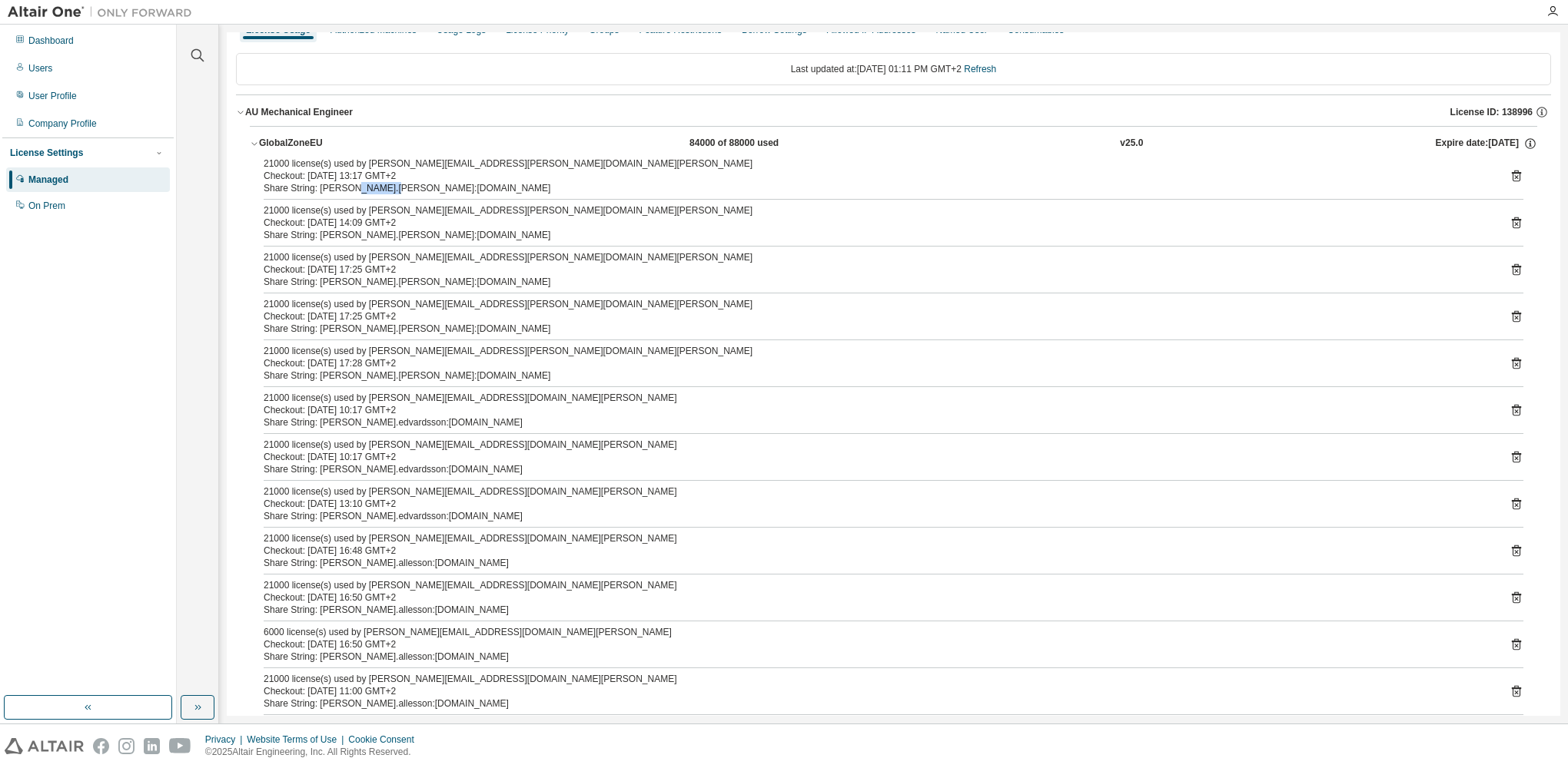
scroll to position [0, 0]
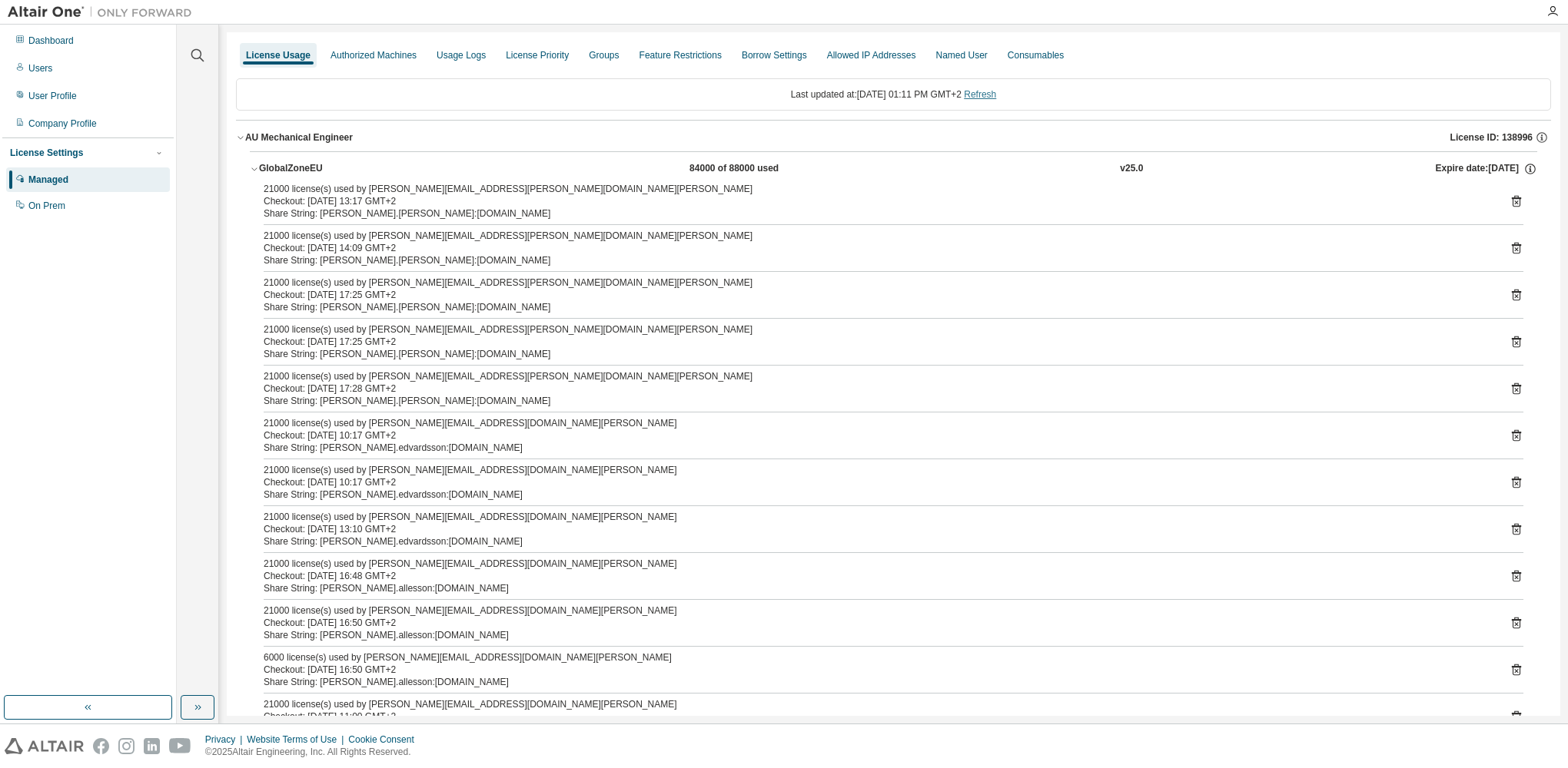
click at [995, 89] on link "Refresh" at bounding box center [980, 94] width 33 height 11
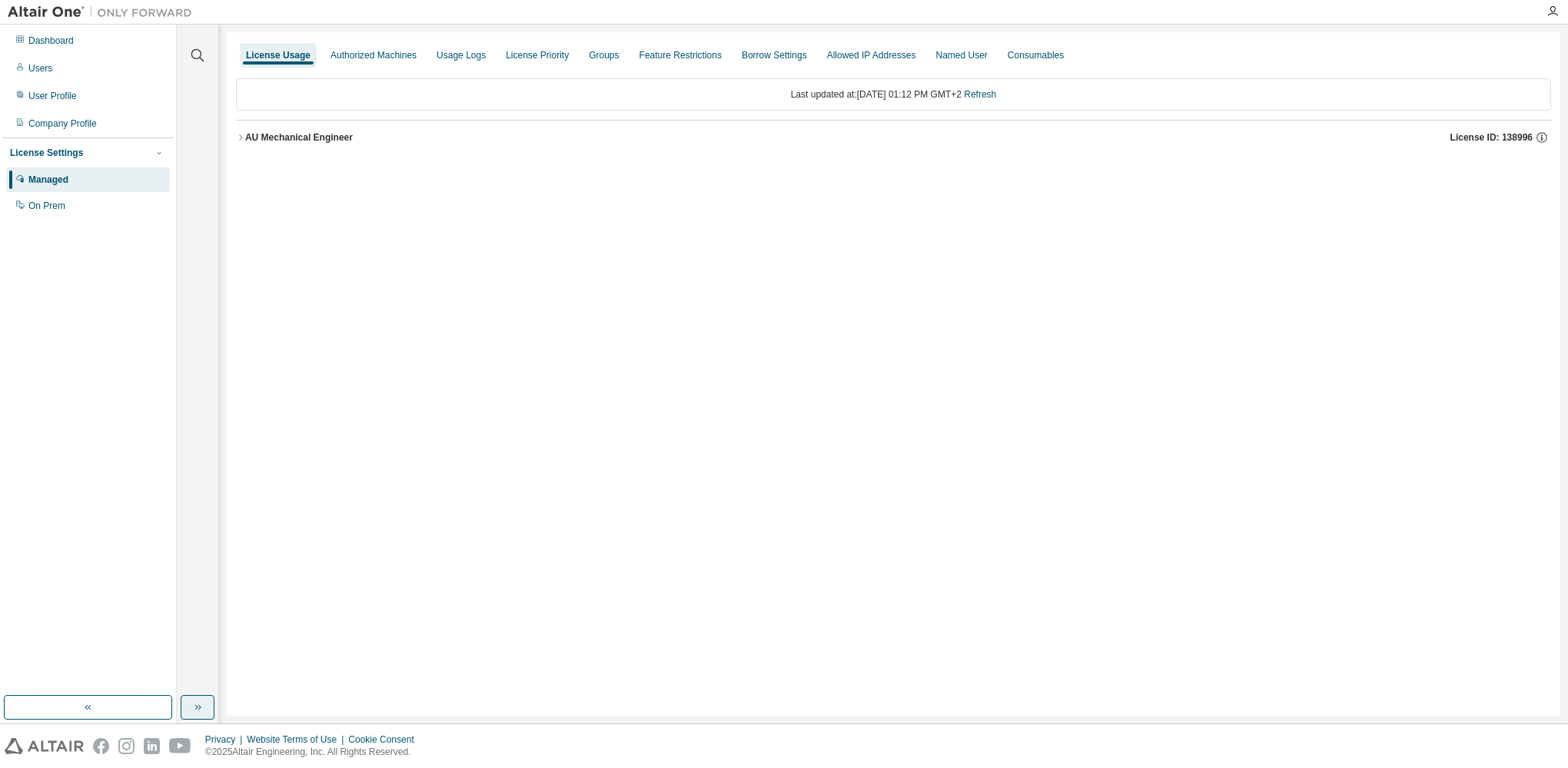
click at [206, 710] on button "button" at bounding box center [197, 708] width 34 height 25
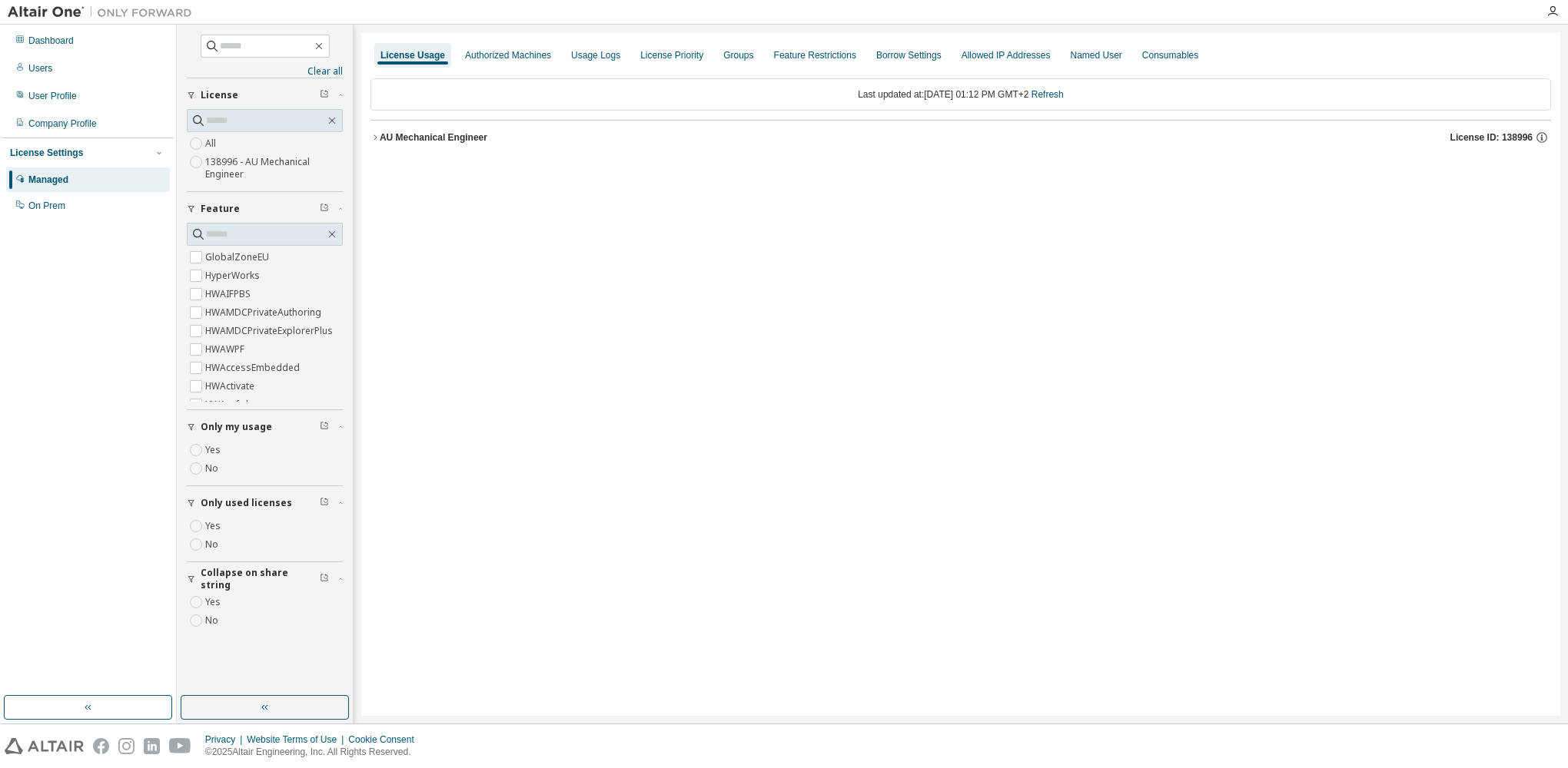
click at [376, 135] on icon "button" at bounding box center [375, 138] width 10 height 10
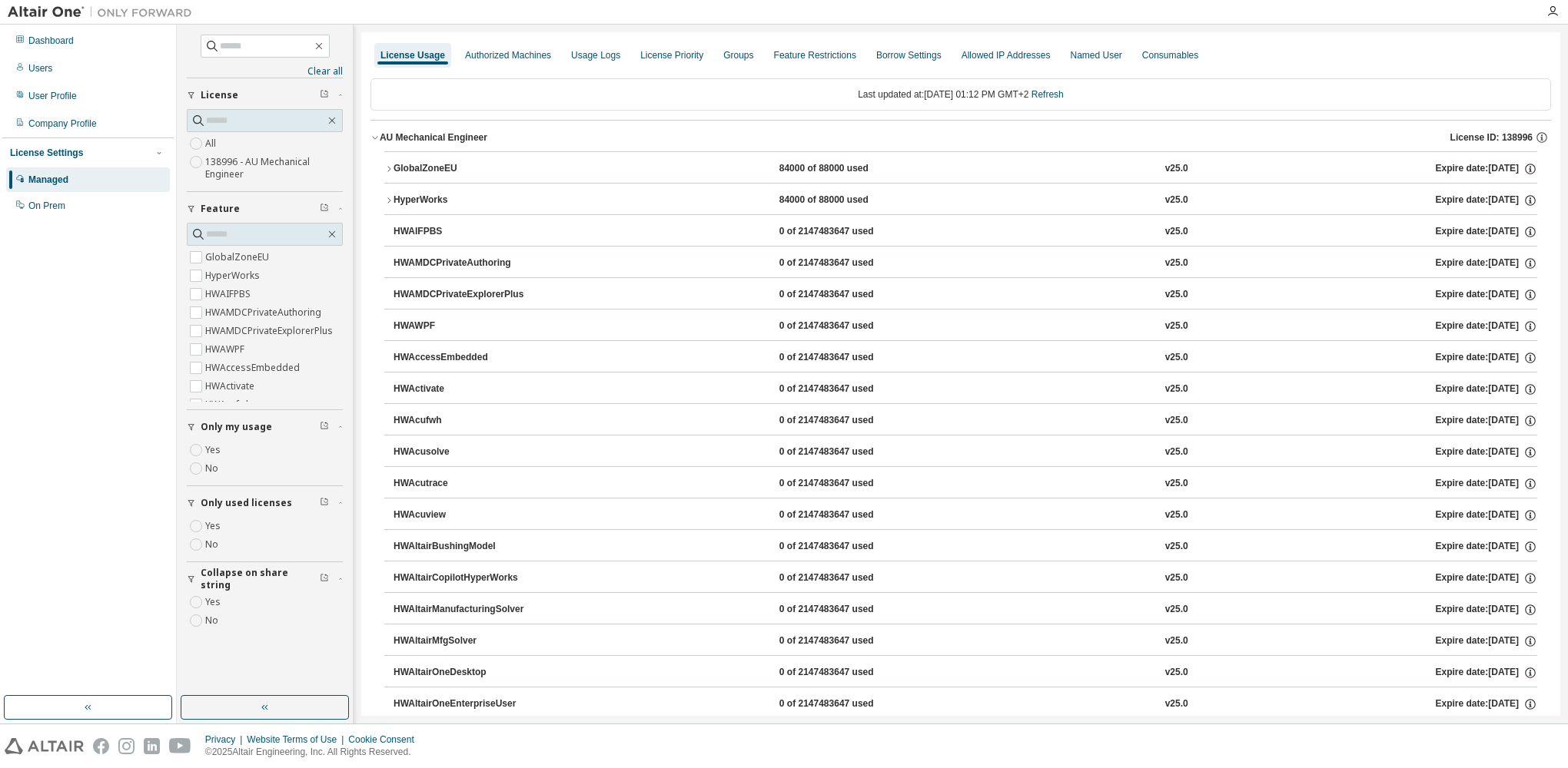
click at [385, 168] on icon "button" at bounding box center [389, 169] width 10 height 10
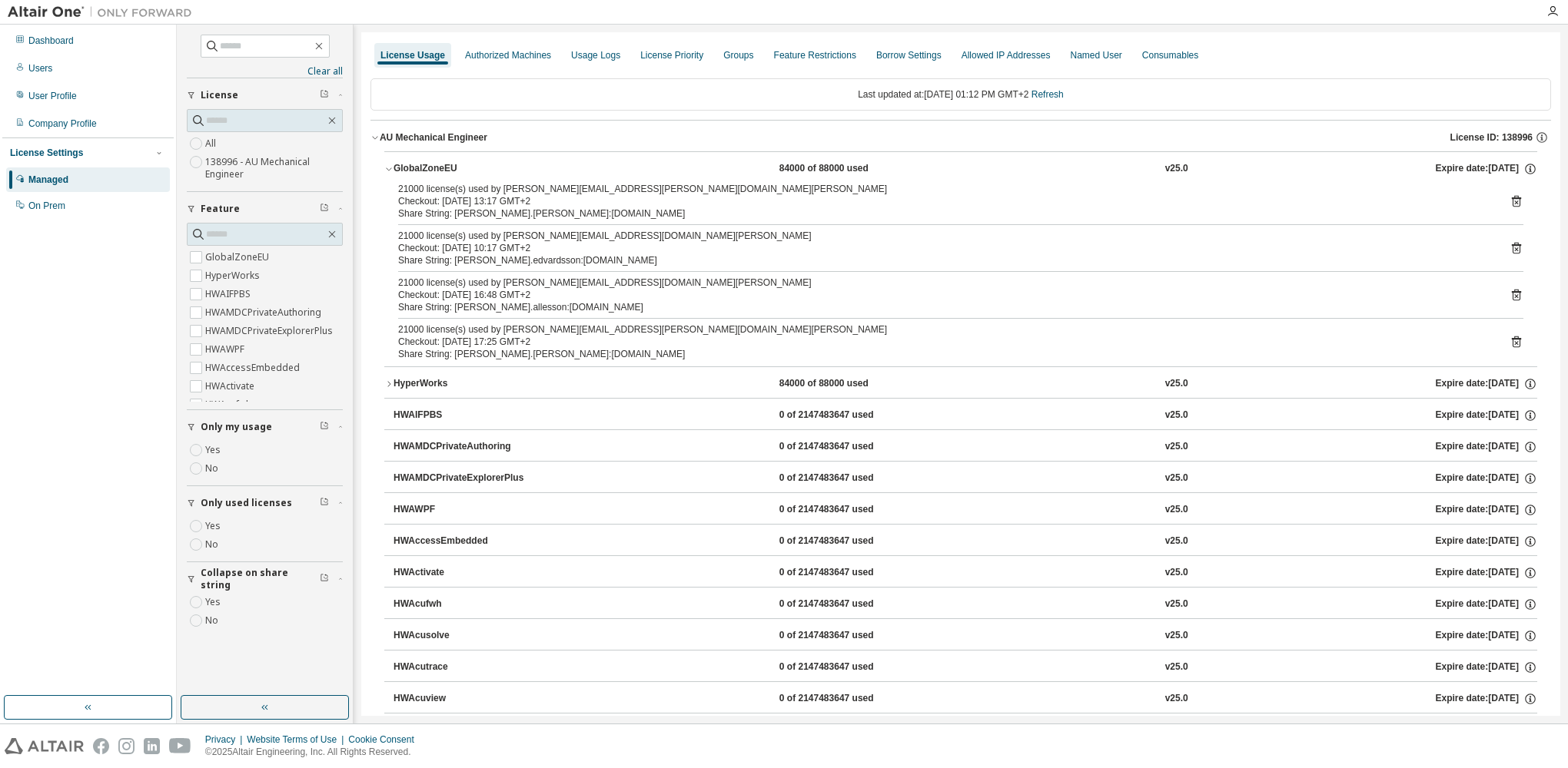
click at [543, 331] on div "21000 license(s) used by adrian.mahlen@clusterserver.in.shl-group.com" at bounding box center [942, 329] width 1088 height 12
drag, startPoint x: 543, startPoint y: 331, endPoint x: 555, endPoint y: 356, distance: 27.7
click at [555, 356] on div "Share String: adrian.mahlen:clusterserver.in.shl-group.com" at bounding box center [942, 354] width 1088 height 12
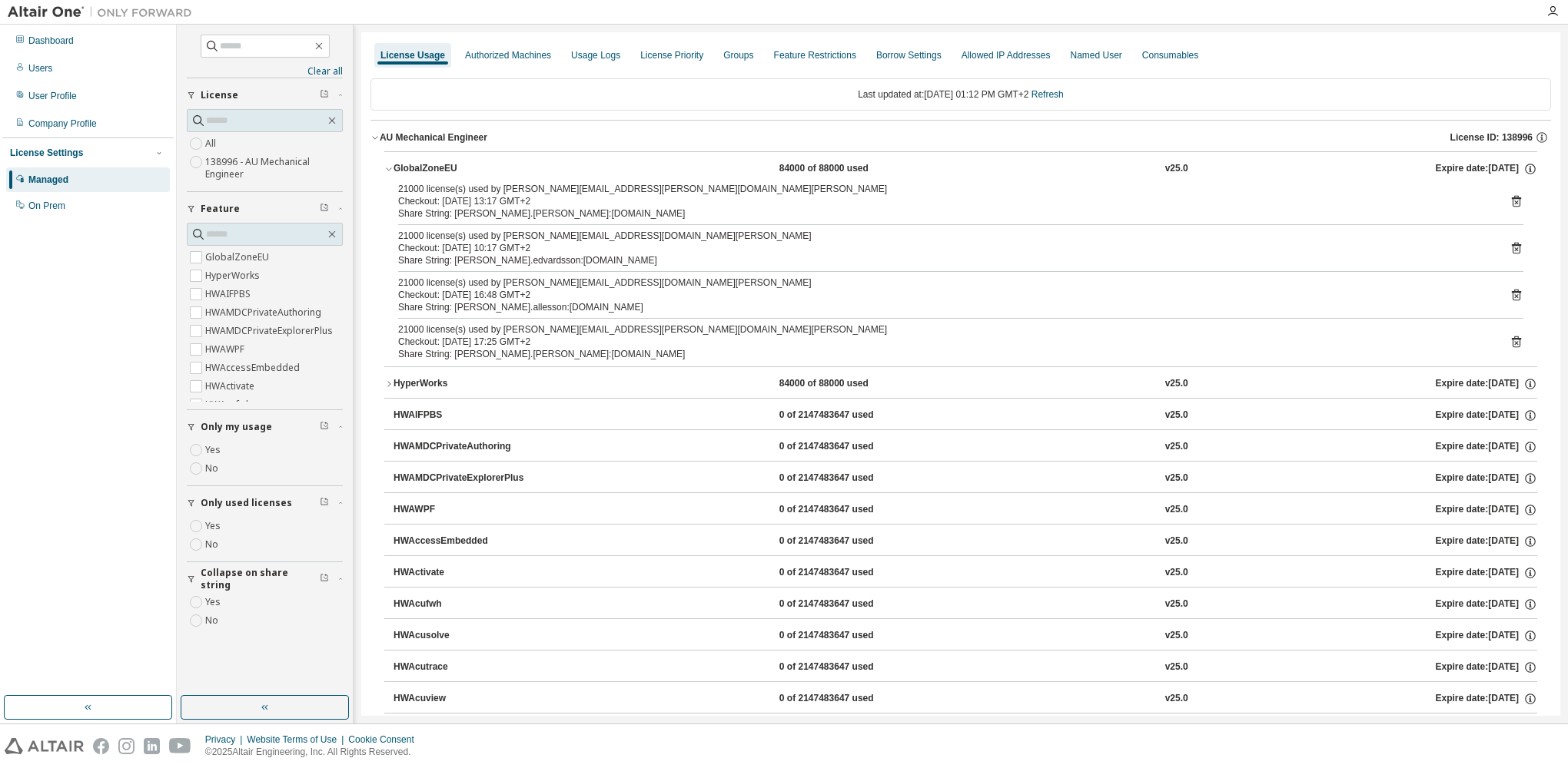
click at [512, 326] on div "21000 license(s) used by adrian.mahlen@clusterserver.in.shl-group.com" at bounding box center [942, 329] width 1088 height 12
drag, startPoint x: 512, startPoint y: 326, endPoint x: 474, endPoint y: 296, distance: 48.4
click at [474, 296] on div "Checkout: 2025-08-26 16:48 GMT+2" at bounding box center [942, 294] width 1088 height 12
